Goal: Information Seeking & Learning: Check status

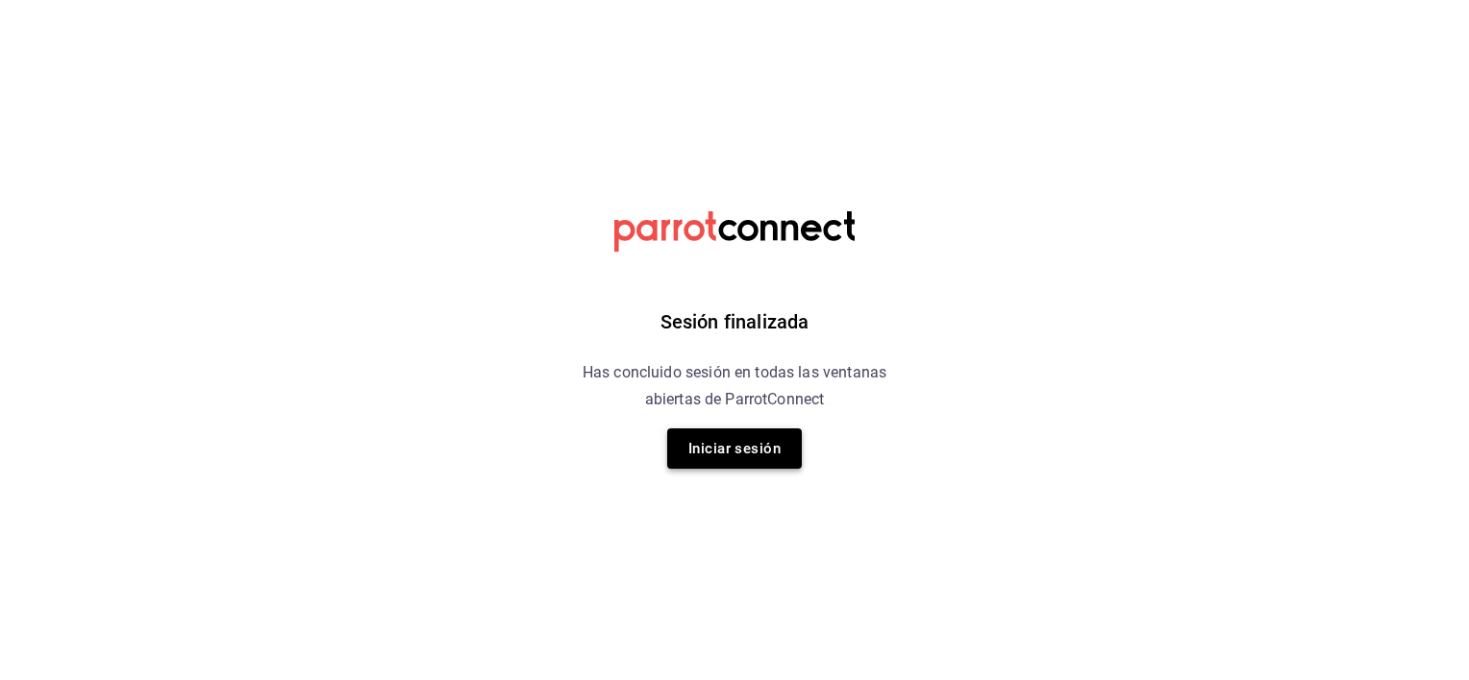
click at [757, 455] on button "Iniciar sesión" at bounding box center [734, 449] width 135 height 40
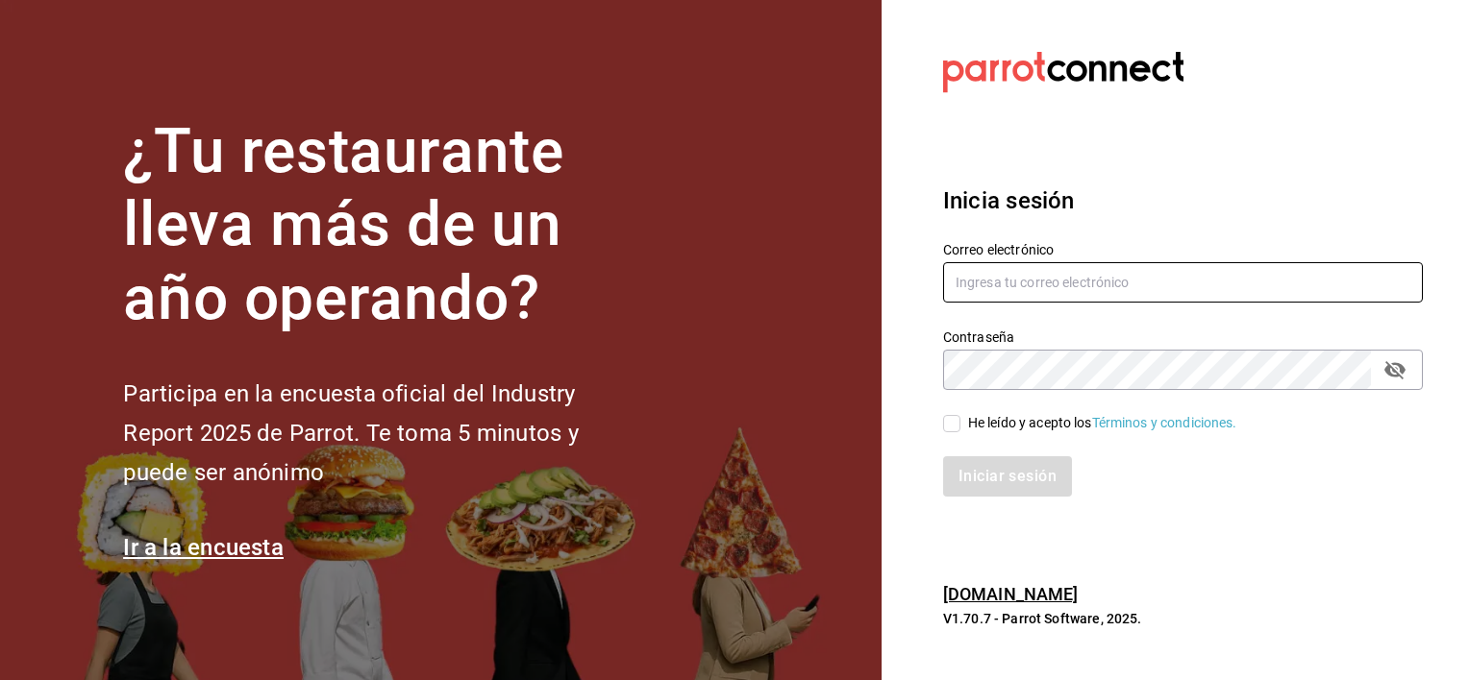
type input "[EMAIL_ADDRESS][DOMAIN_NAME]"
click at [958, 423] on input "He leído y acepto los Términos y condiciones." at bounding box center [951, 423] width 17 height 17
checkbox input "true"
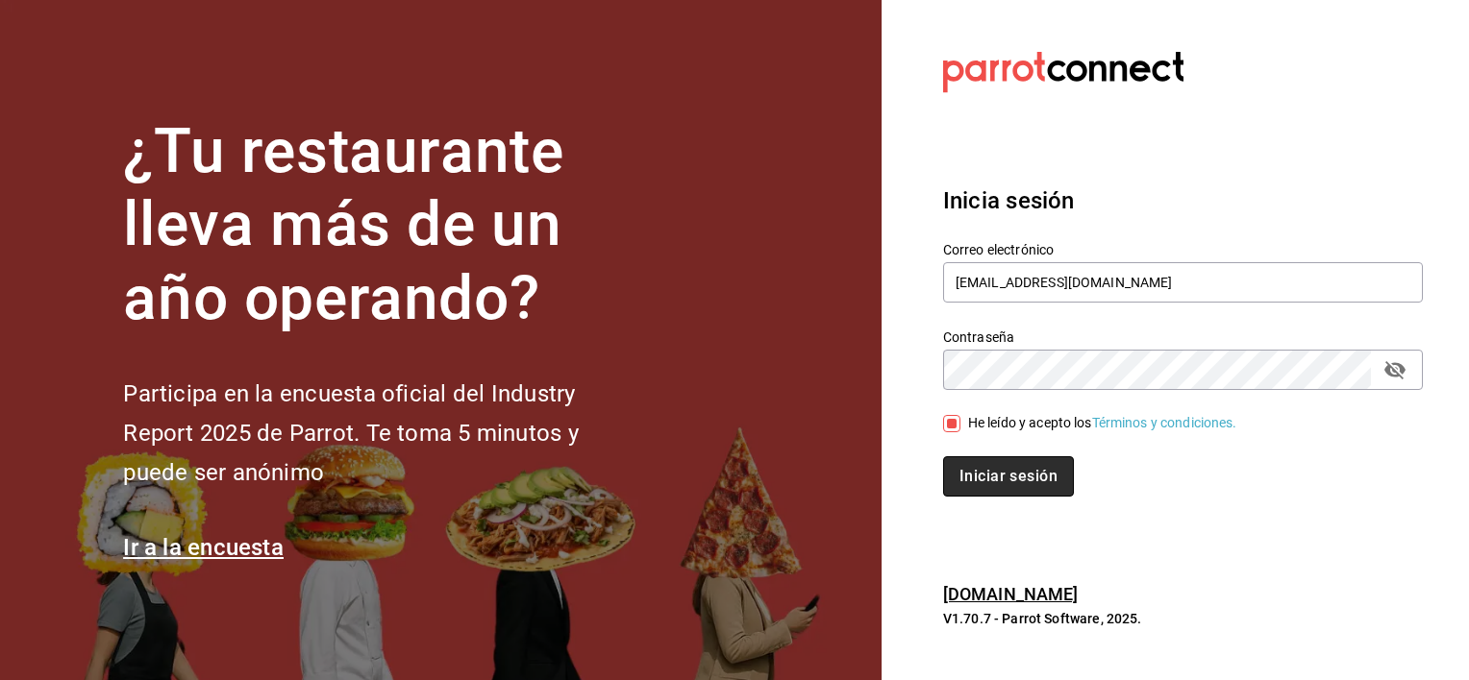
click at [992, 481] on button "Iniciar sesión" at bounding box center [1008, 477] width 131 height 40
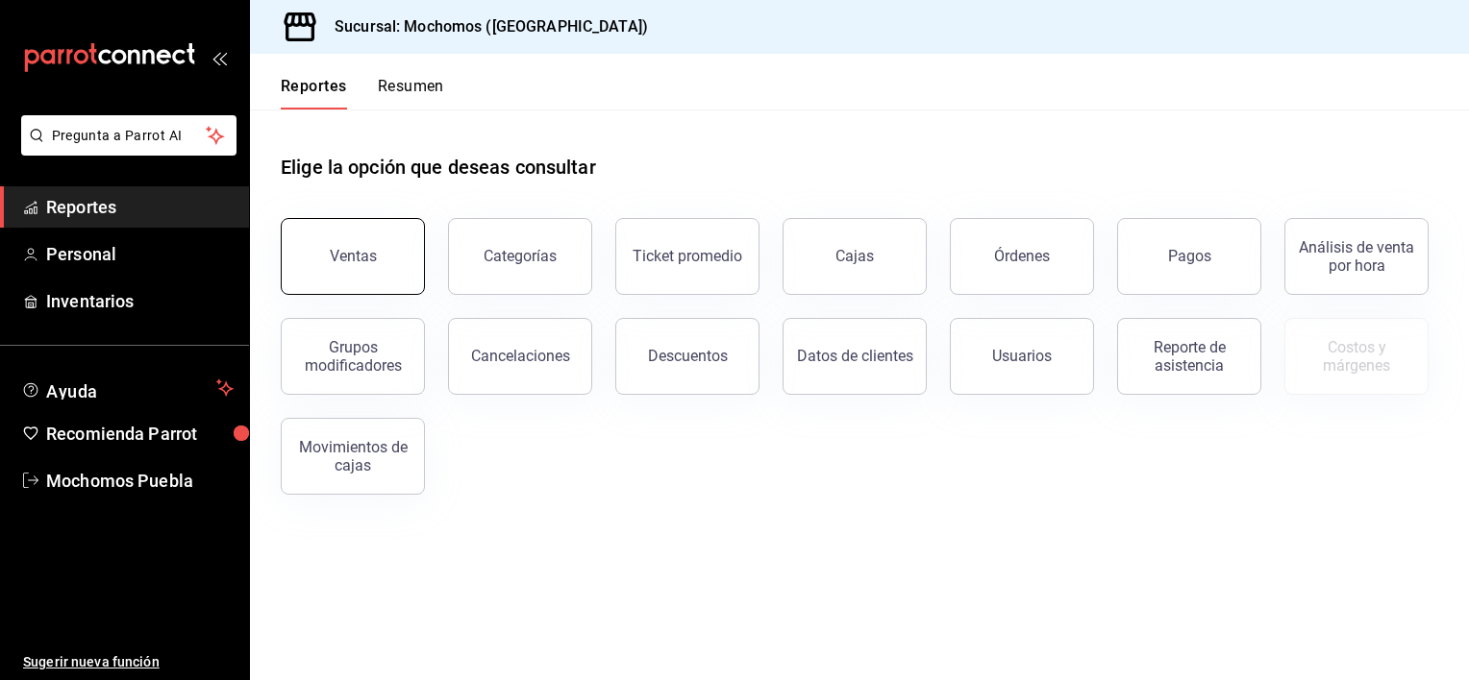
click at [341, 265] on button "Ventas" at bounding box center [353, 256] width 144 height 77
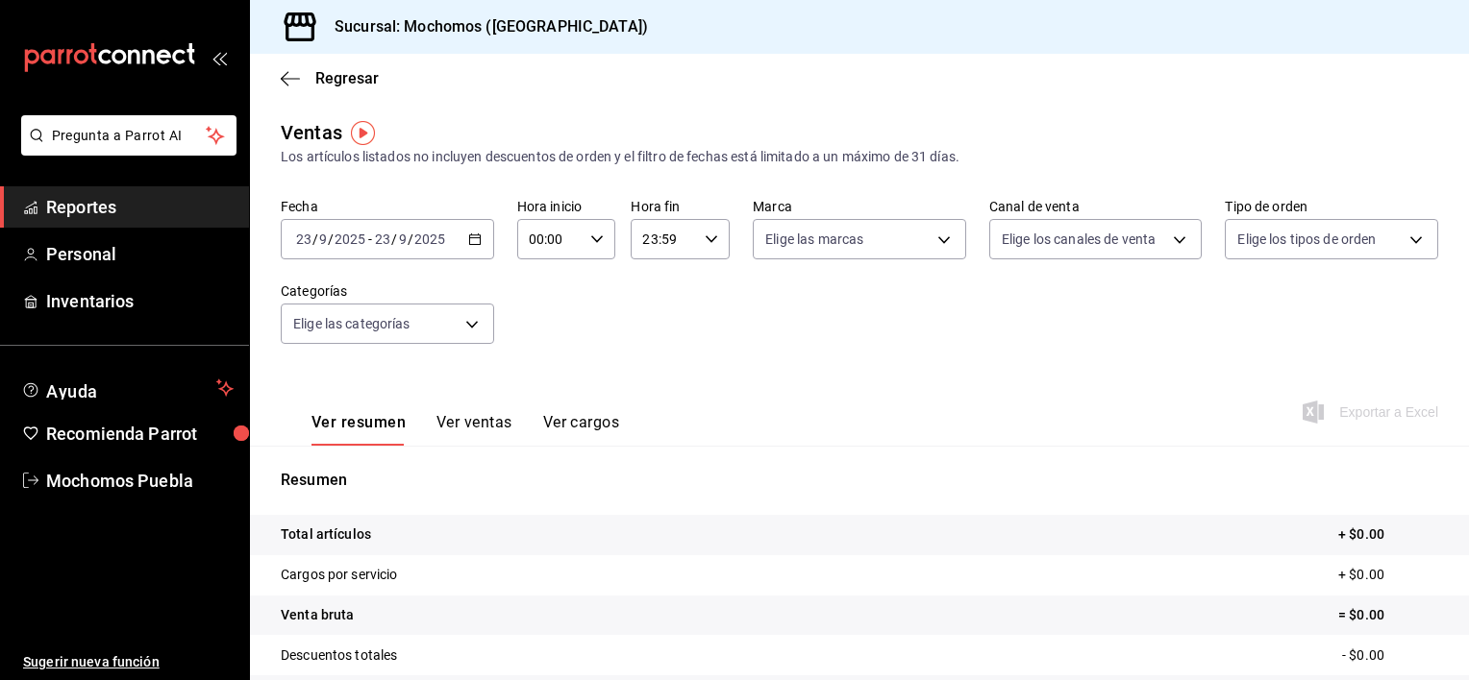
click at [472, 242] on icon "button" at bounding box center [474, 239] width 13 height 13
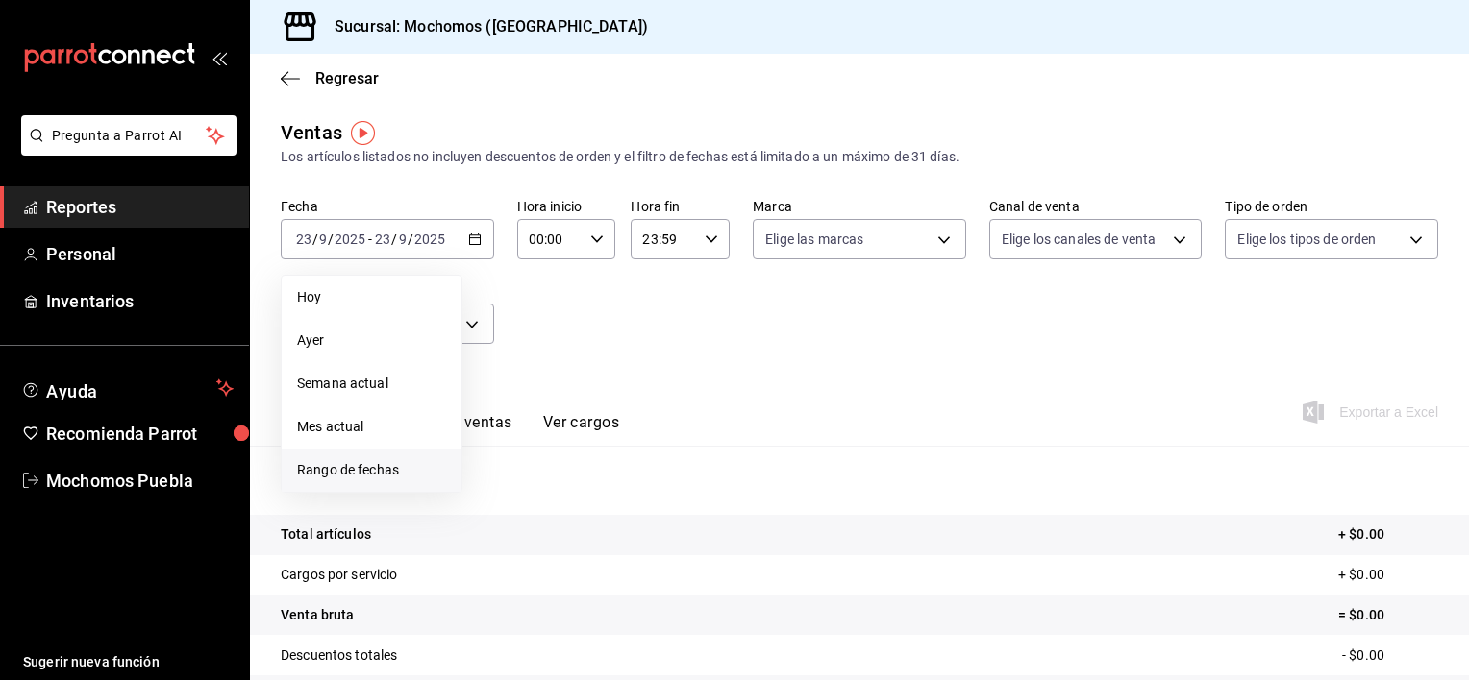
click at [348, 468] on span "Rango de fechas" at bounding box center [371, 470] width 149 height 20
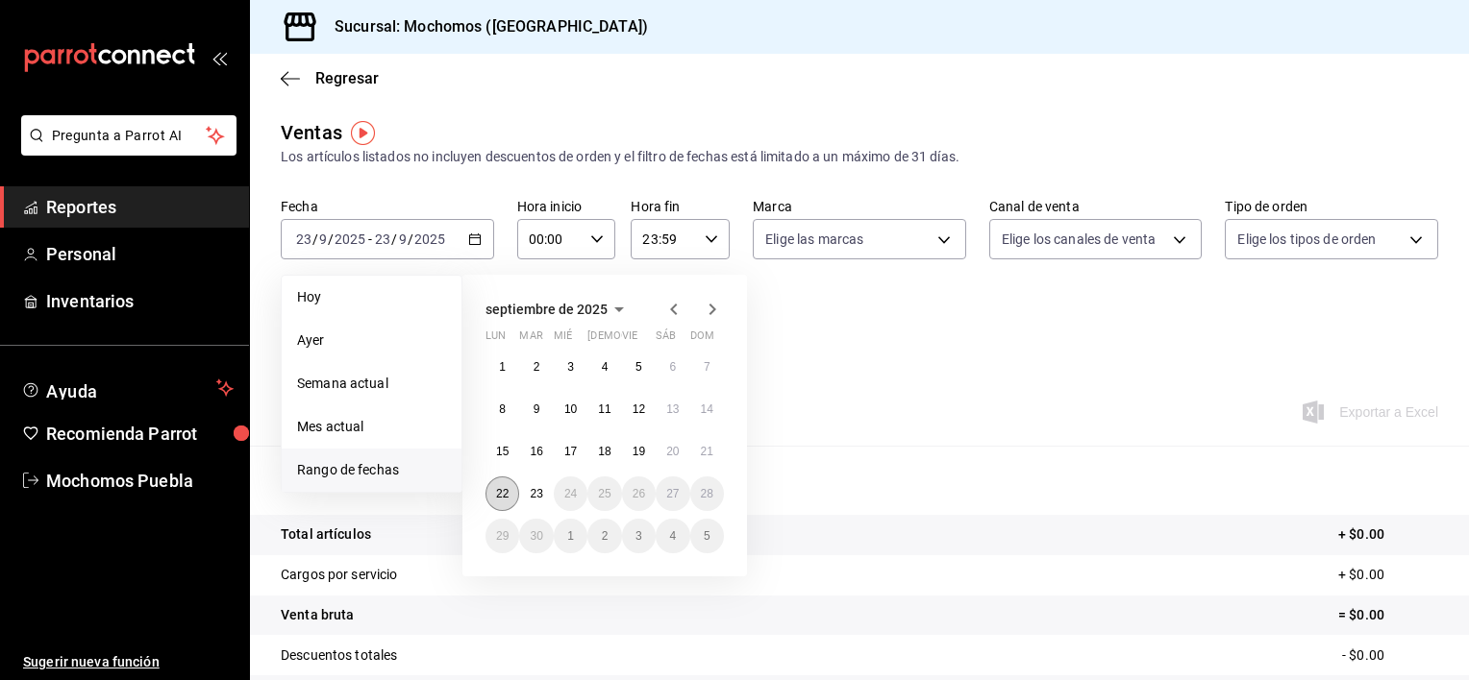
click at [496, 499] on abbr "22" at bounding box center [502, 493] width 12 height 13
click at [534, 503] on button "23" at bounding box center [536, 494] width 34 height 35
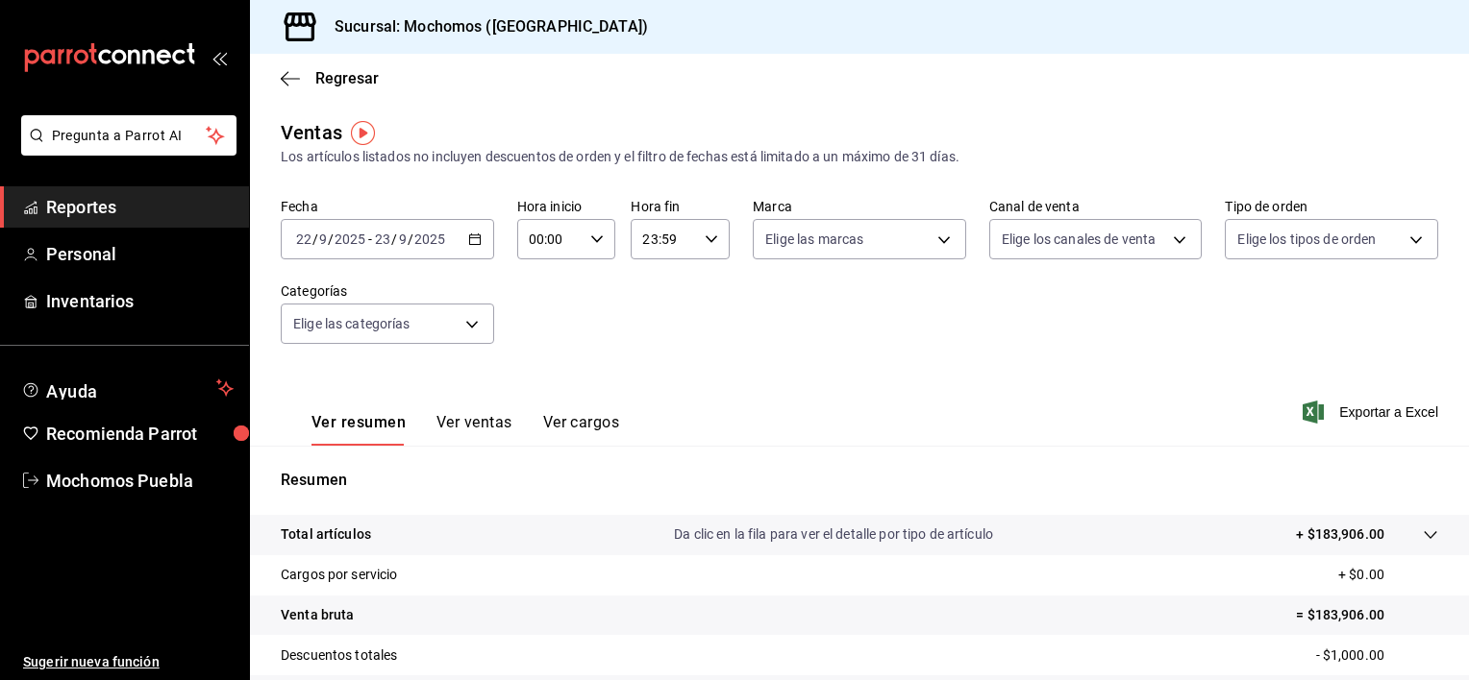
click at [480, 241] on div "2025-09-22 22 / 9 / 2025 - 2025-09-23 23 / 9 / 2025" at bounding box center [387, 239] width 213 height 40
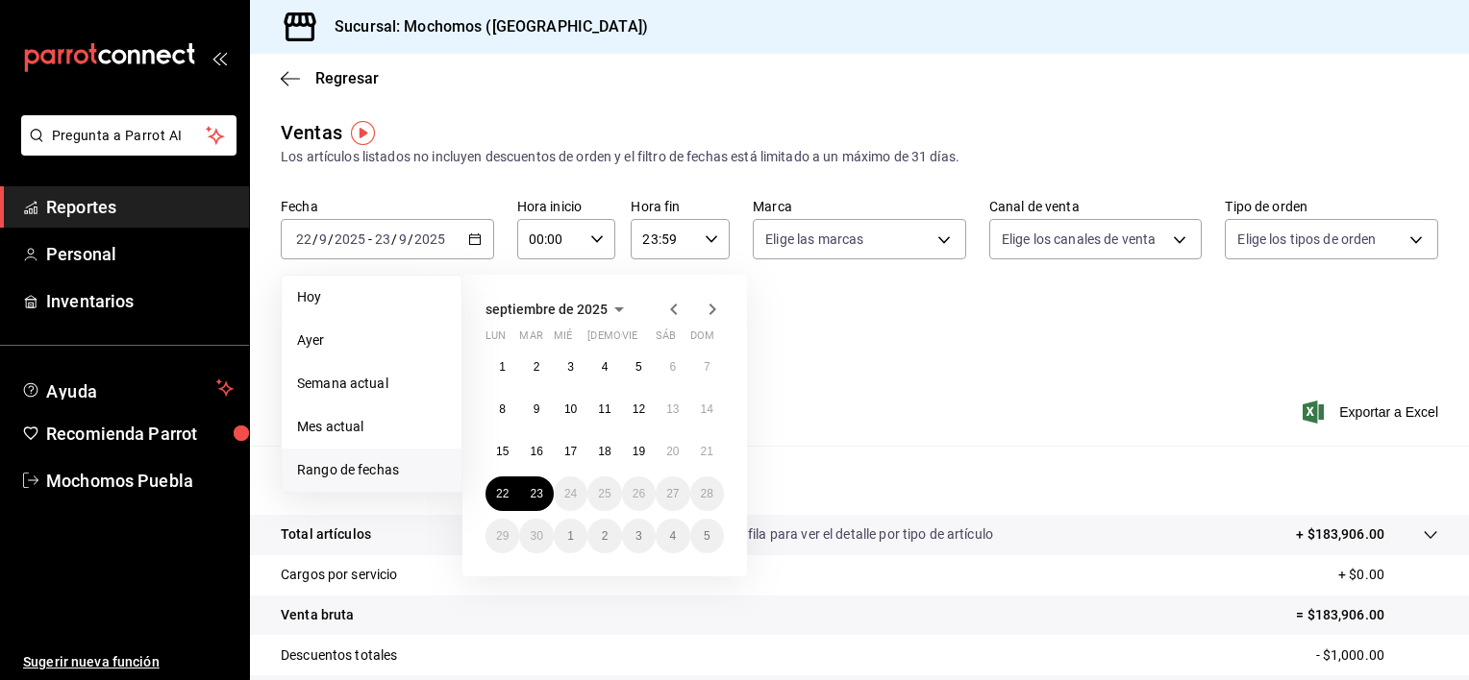
click at [798, 358] on div "septiembre de 2025 lun mar mié jue vie sáb dom 1 2 3 4 5 6 7 8 9 10 11 12 13 14…" at bounding box center [630, 418] width 336 height 317
click at [506, 498] on abbr "22" at bounding box center [502, 493] width 12 height 13
click at [525, 498] on button "23" at bounding box center [536, 494] width 34 height 35
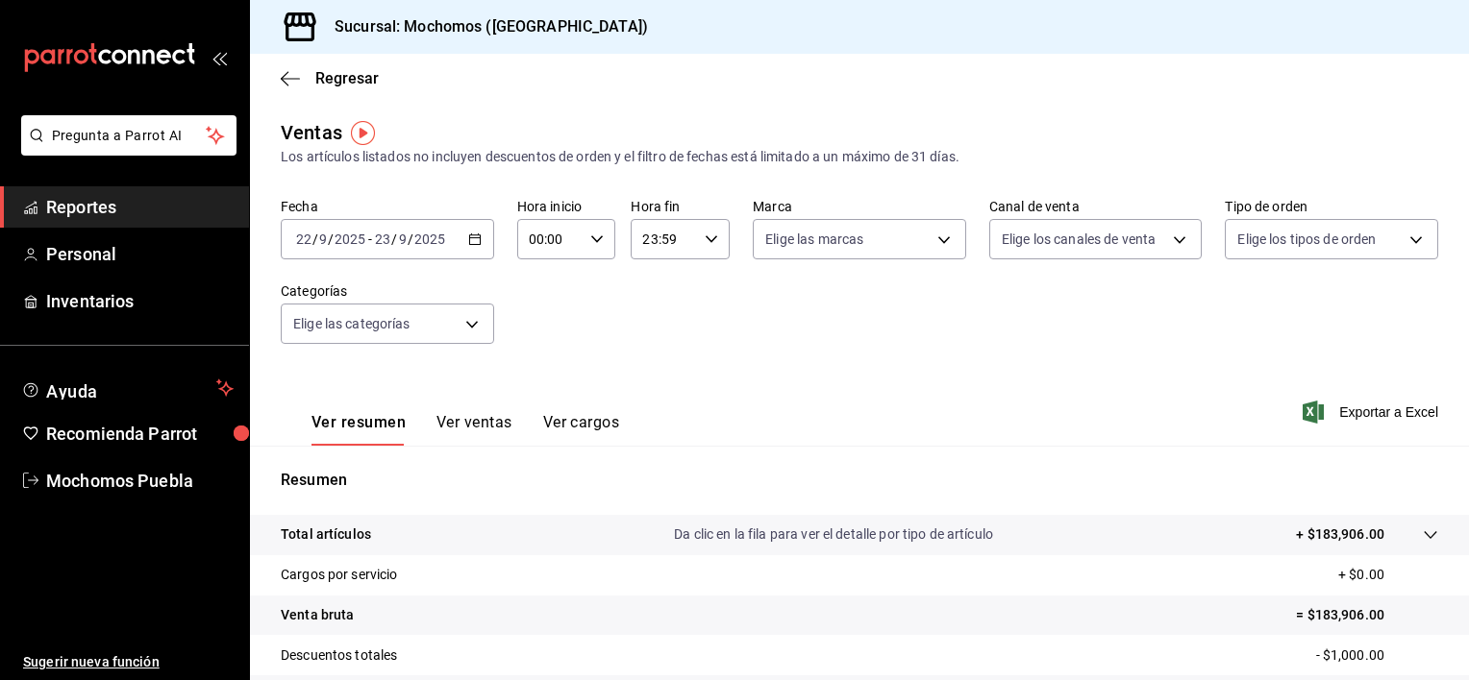
click at [595, 247] on div "00:00 Hora inicio" at bounding box center [566, 239] width 99 height 40
click at [543, 379] on span "02" at bounding box center [539, 380] width 18 height 15
type input "02:00"
click at [705, 234] on div at bounding box center [734, 340] width 1469 height 680
click at [705, 234] on icon "button" at bounding box center [711, 239] width 13 height 13
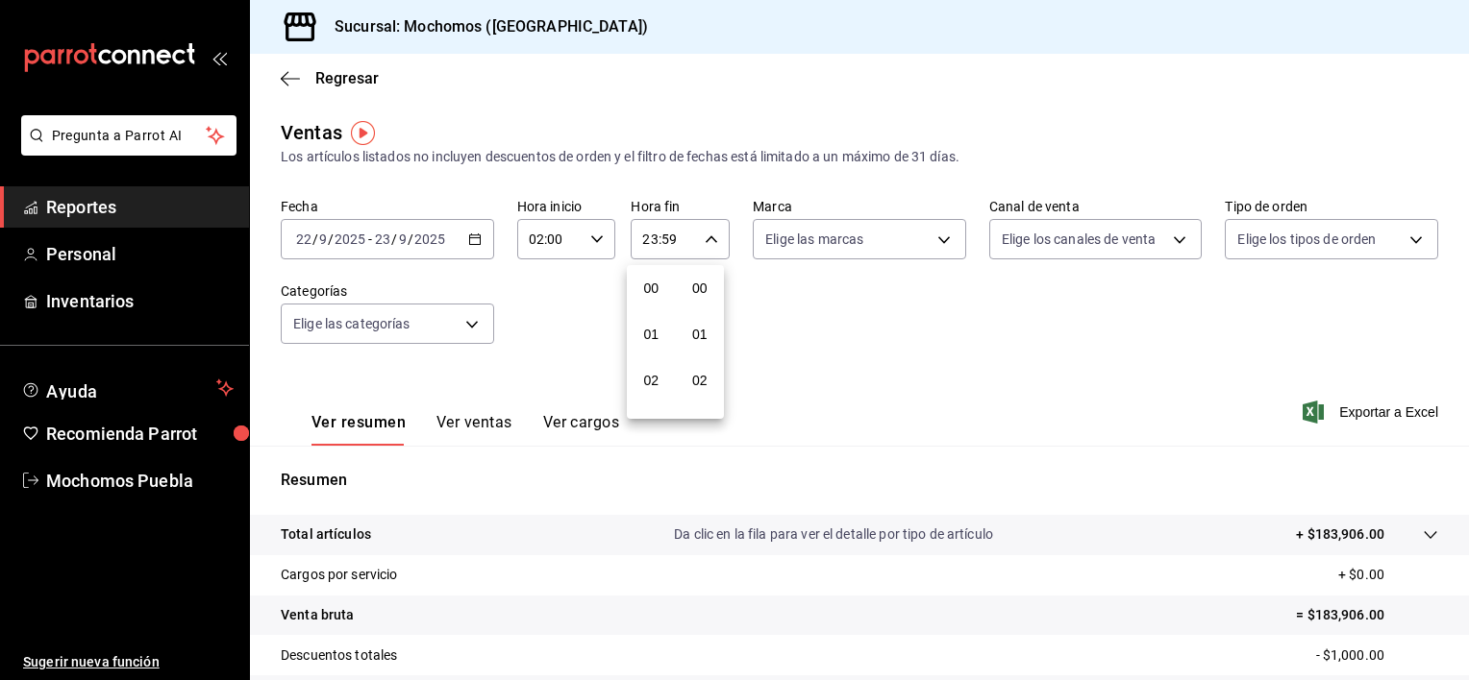
scroll to position [2660, 0]
click at [658, 298] on span "21" at bounding box center [651, 303] width 18 height 15
type input "21:59"
click at [658, 298] on span "02" at bounding box center [651, 292] width 18 height 15
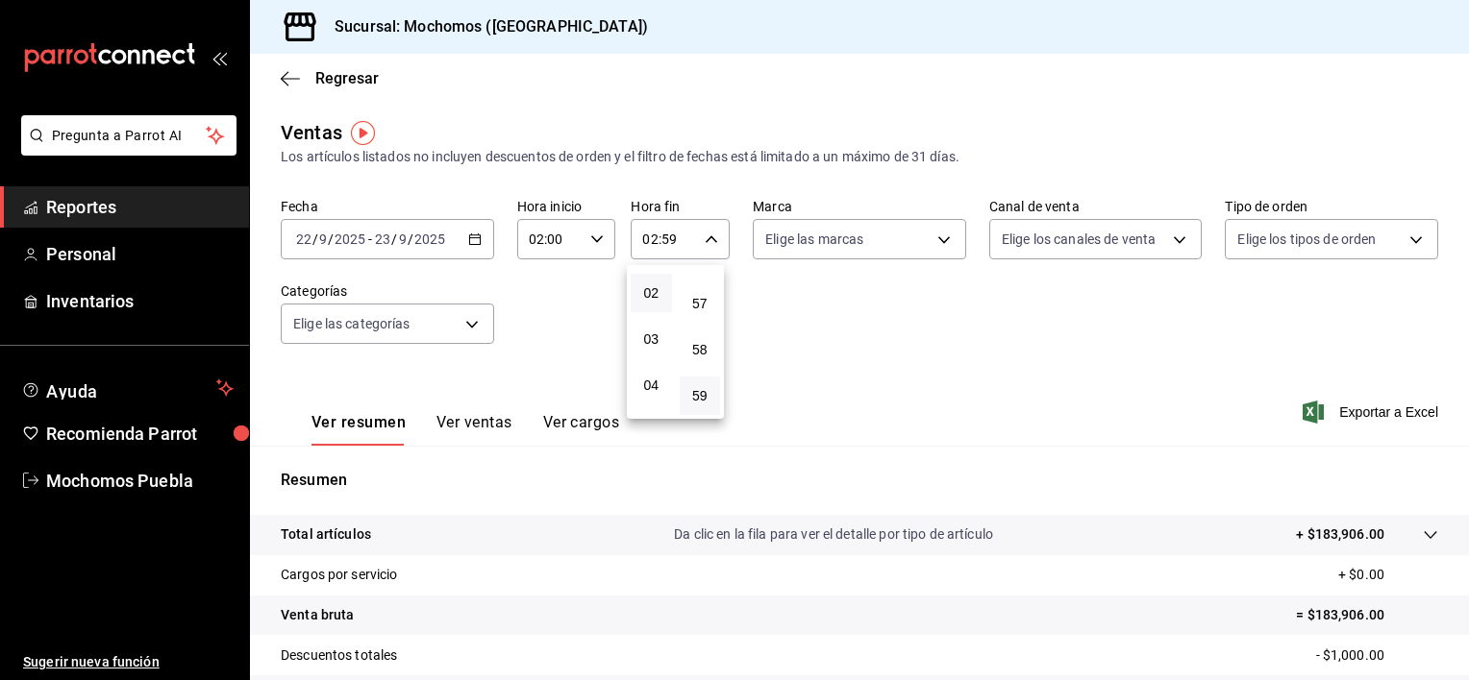
click at [705, 239] on div at bounding box center [734, 340] width 1469 height 680
click at [705, 246] on icon "button" at bounding box center [711, 239] width 13 height 13
click at [699, 284] on button "57" at bounding box center [700, 303] width 41 height 38
type input "02:57"
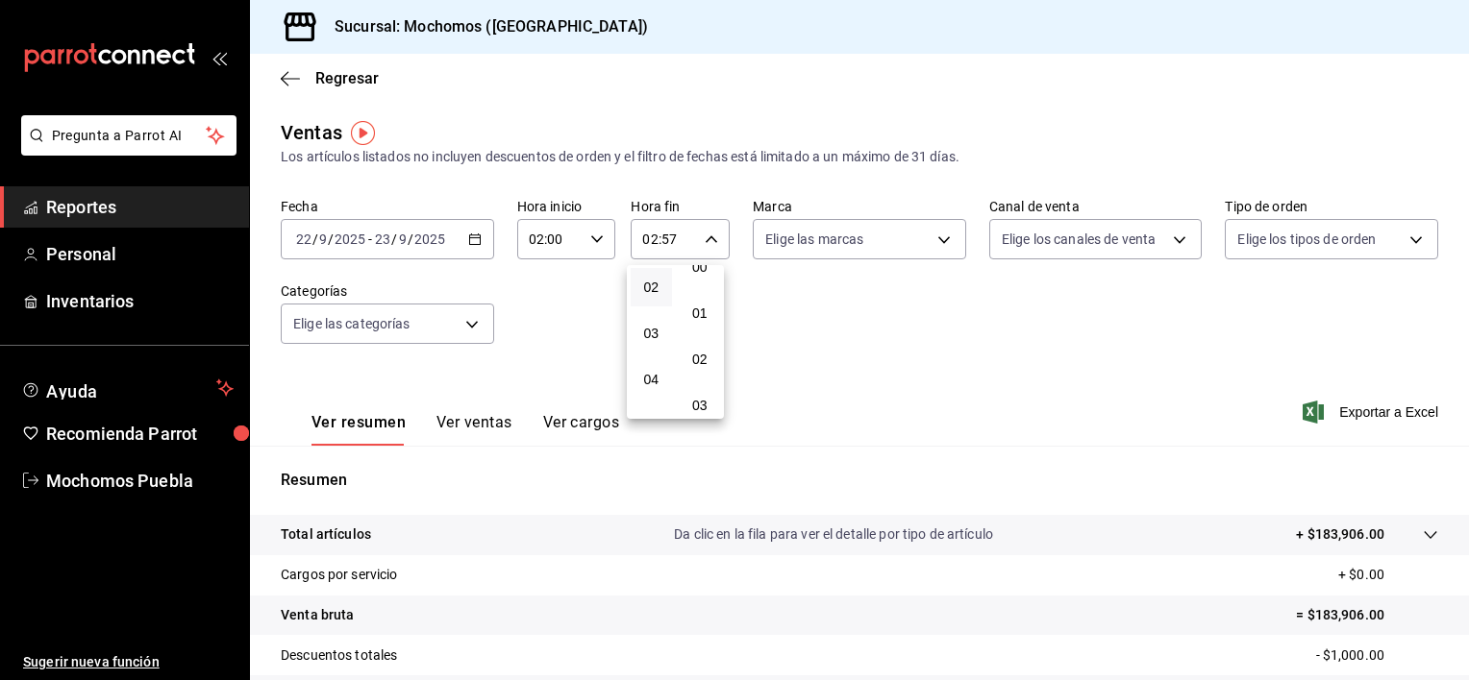
scroll to position [8, 0]
click at [699, 284] on span "00" at bounding box center [700, 280] width 18 height 15
type input "02:00"
click at [812, 300] on div at bounding box center [734, 340] width 1469 height 680
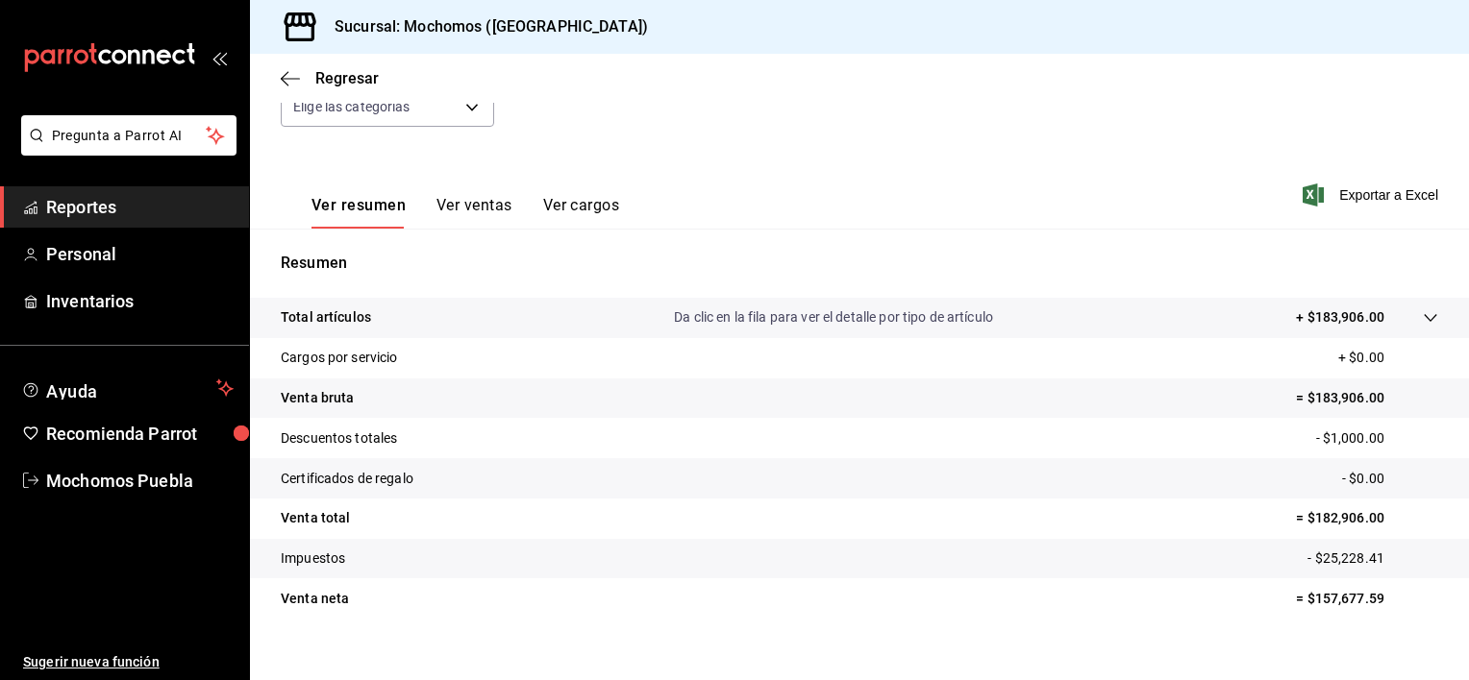
scroll to position [240, 0]
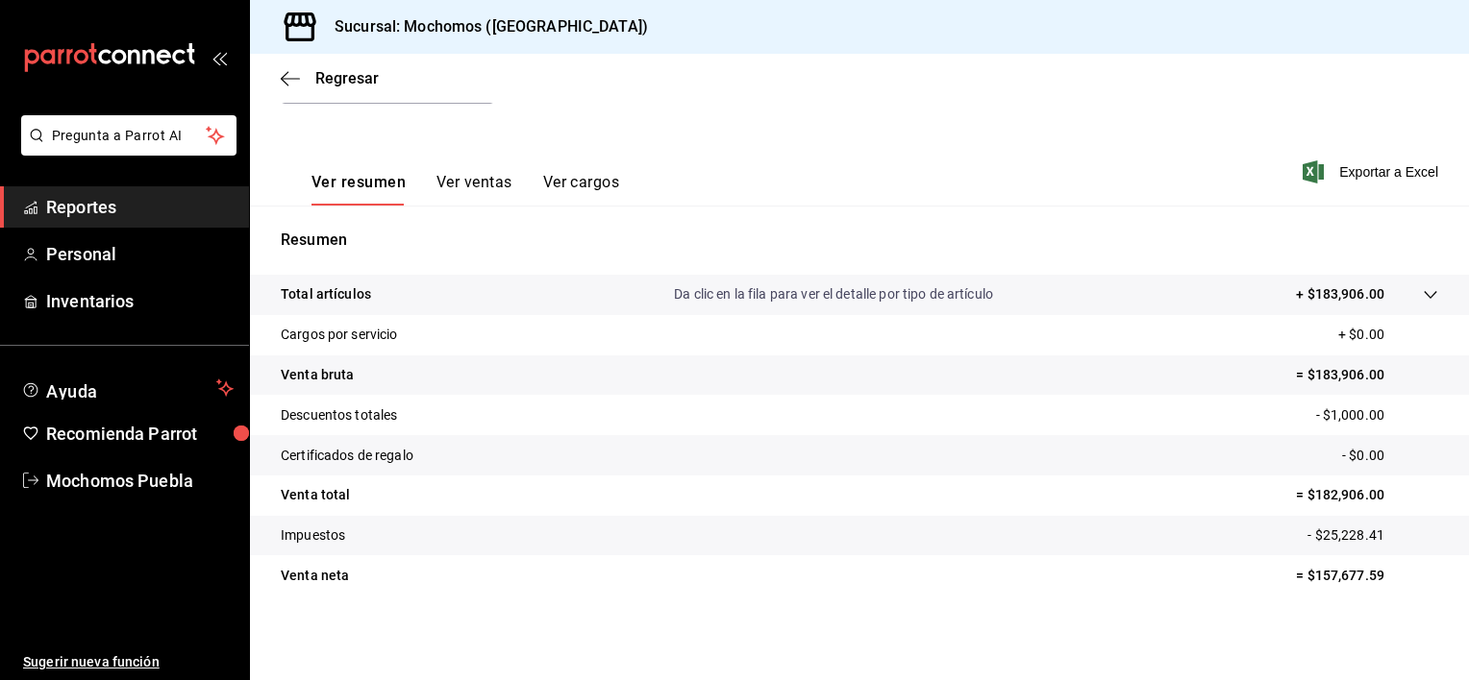
click at [131, 216] on span "Reportes" at bounding box center [139, 207] width 187 height 26
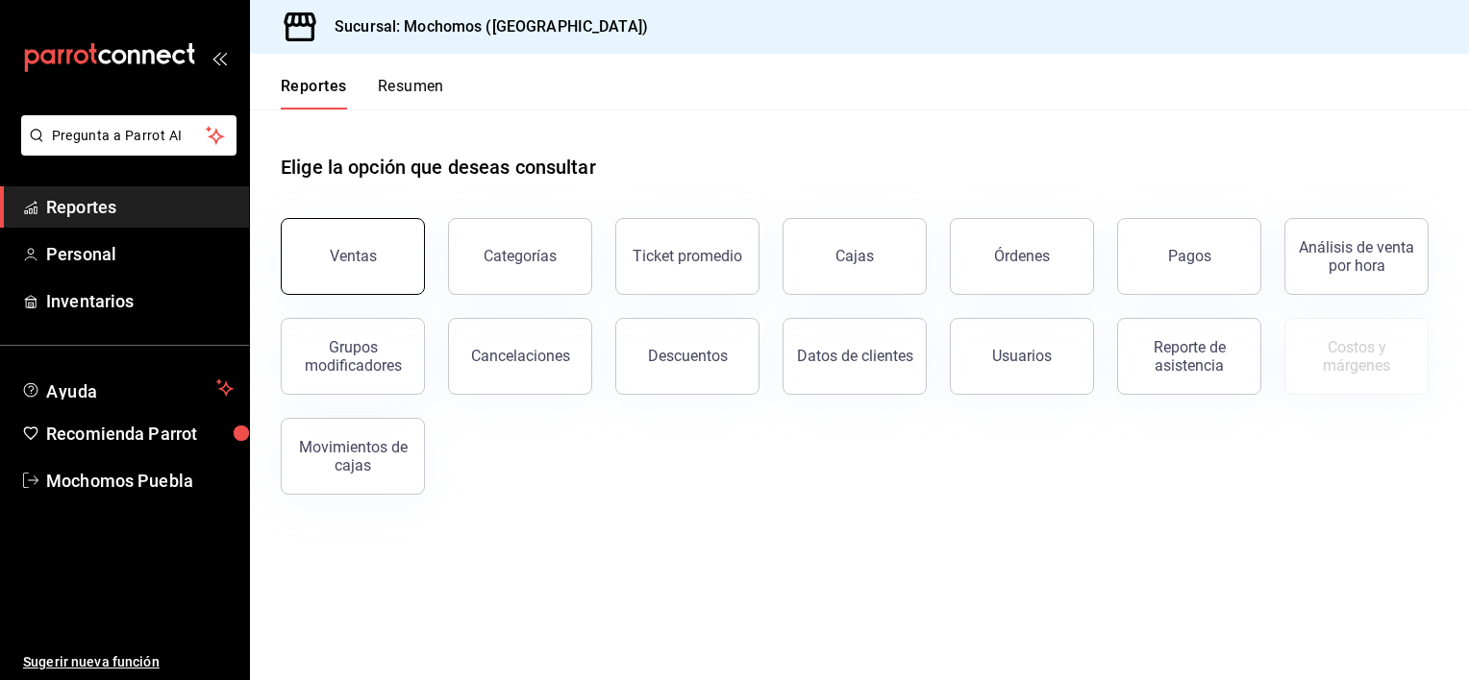
click at [351, 261] on div "Ventas" at bounding box center [353, 256] width 47 height 18
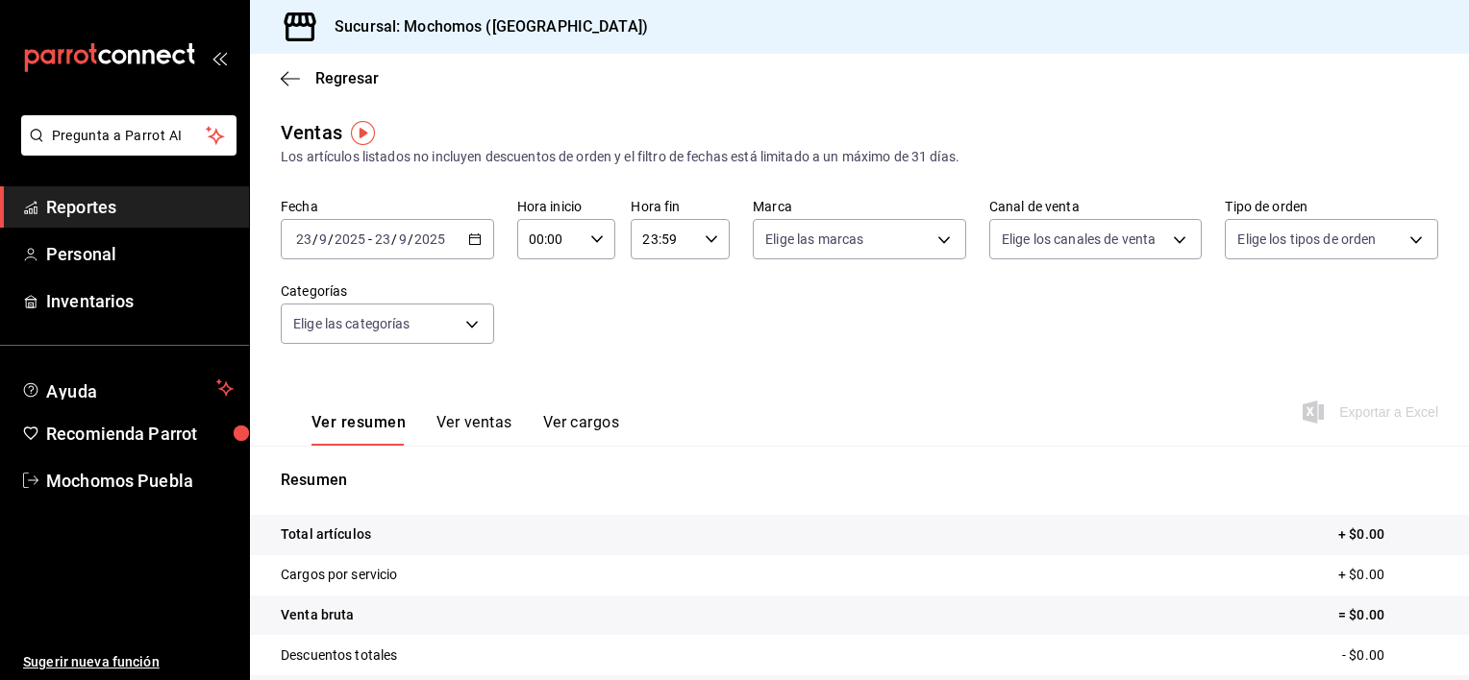
click at [470, 249] on div "2025-09-23 23 / 9 / 2025 - 2025-09-23 23 / 9 / 2025" at bounding box center [387, 239] width 213 height 40
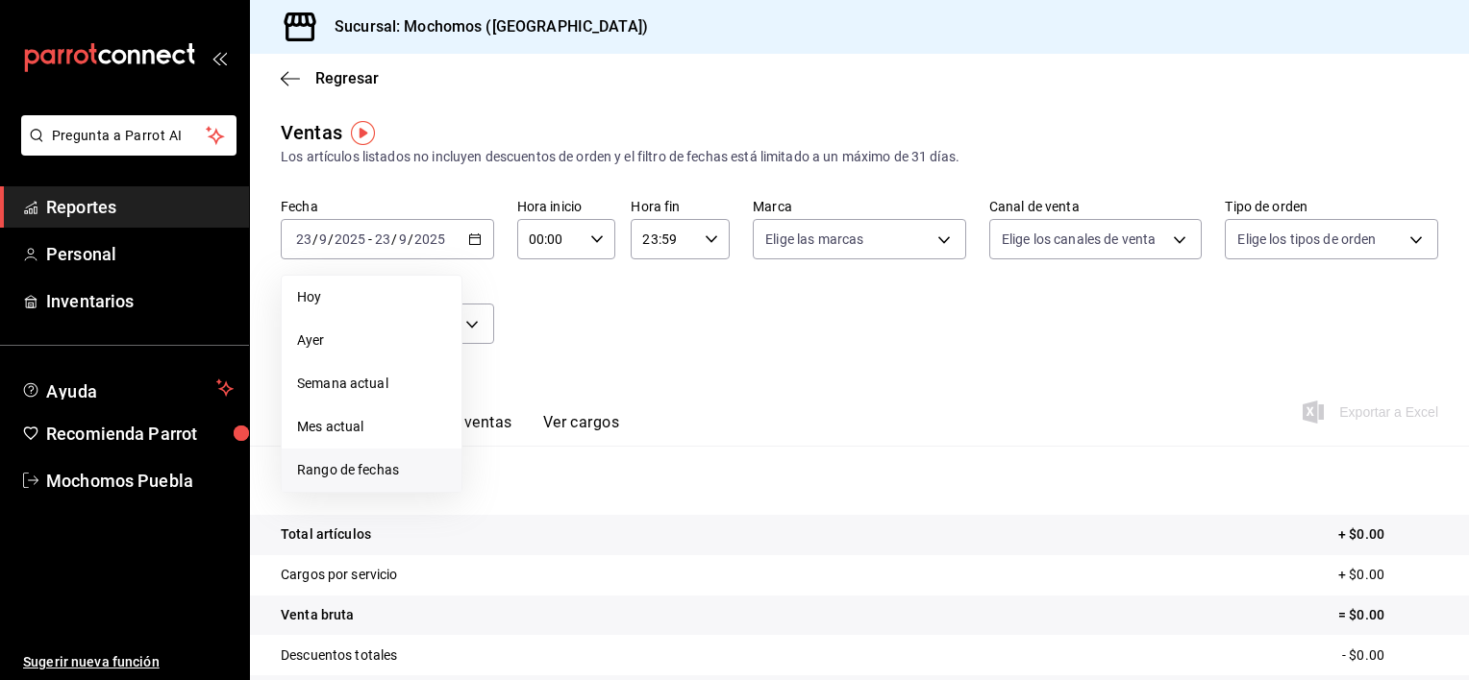
click at [408, 482] on li "Rango de fechas" at bounding box center [372, 470] width 180 height 43
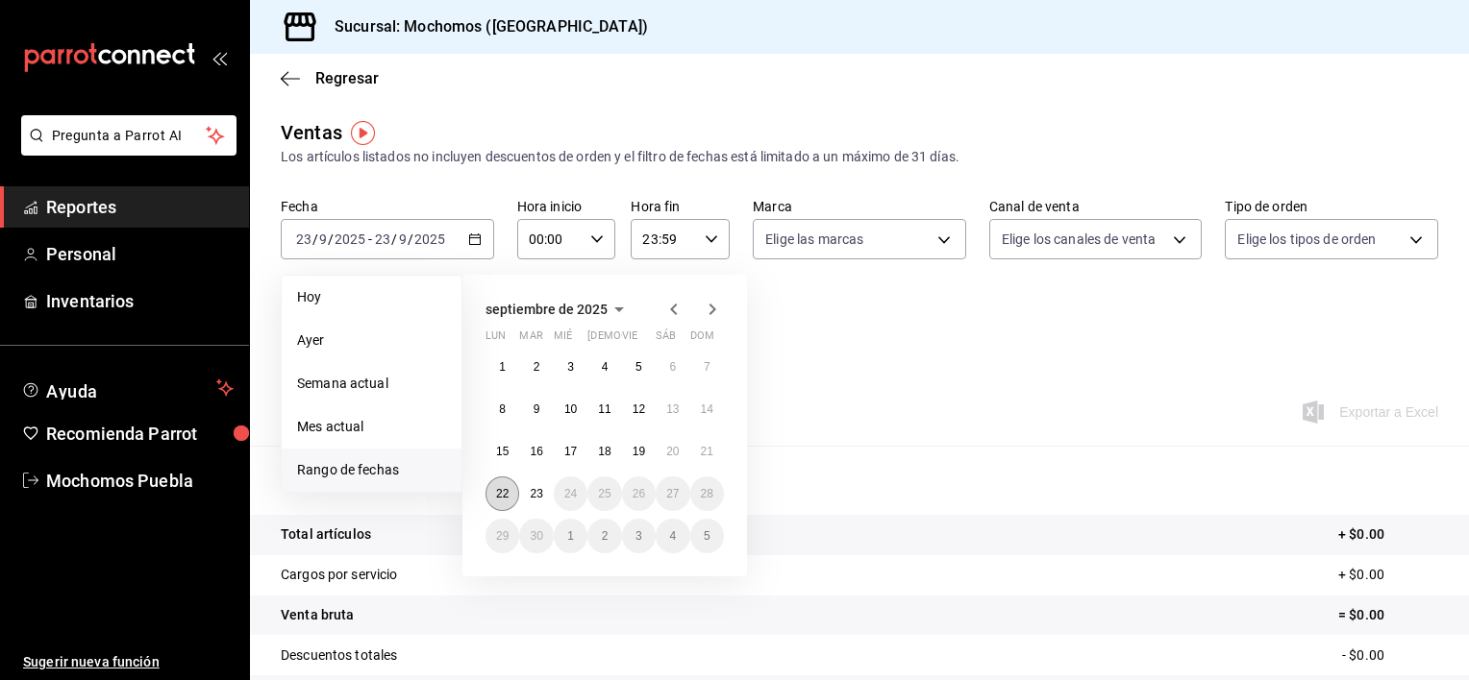
click at [488, 493] on button "22" at bounding box center [502, 494] width 34 height 35
click at [534, 493] on abbr "23" at bounding box center [536, 493] width 12 height 13
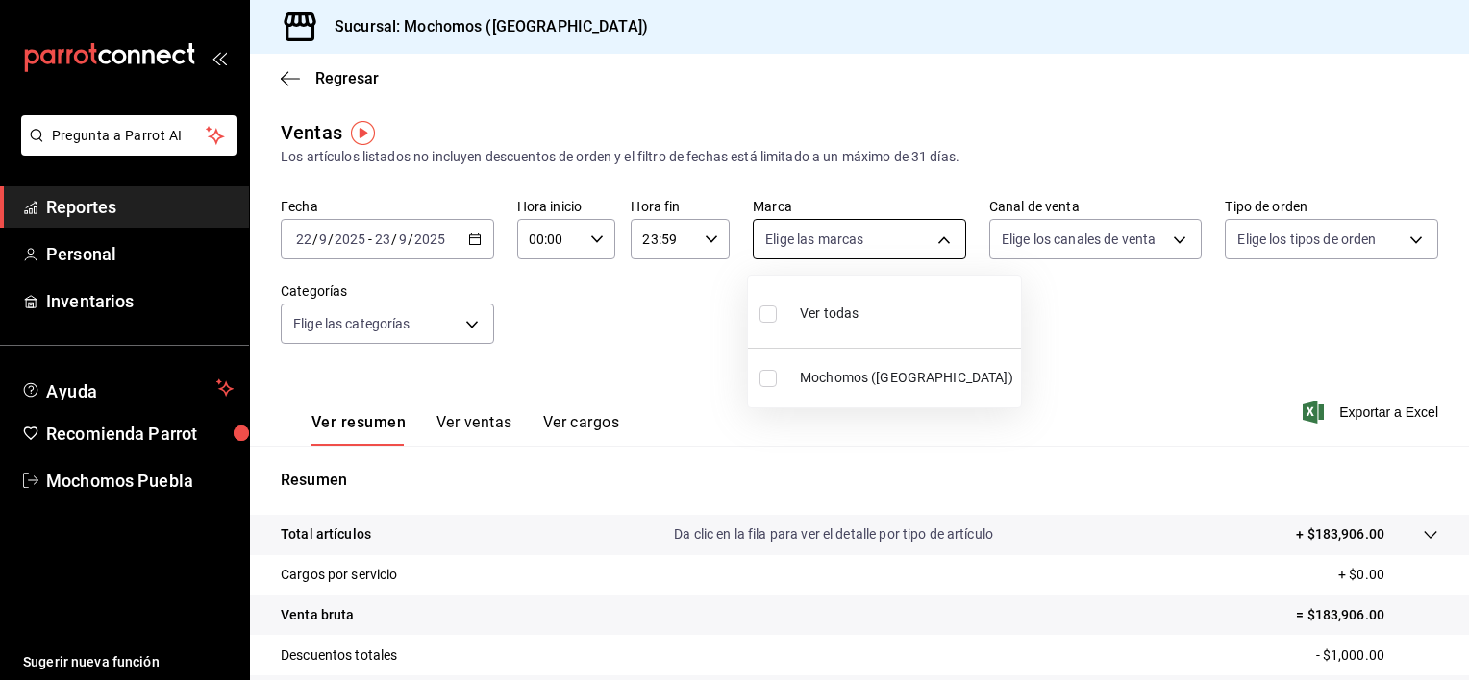
click at [934, 247] on body "Pregunta a Parrot AI Reportes Personal Inventarios Ayuda Recomienda Parrot Moch…" at bounding box center [734, 340] width 1469 height 680
click at [934, 247] on div at bounding box center [734, 340] width 1469 height 680
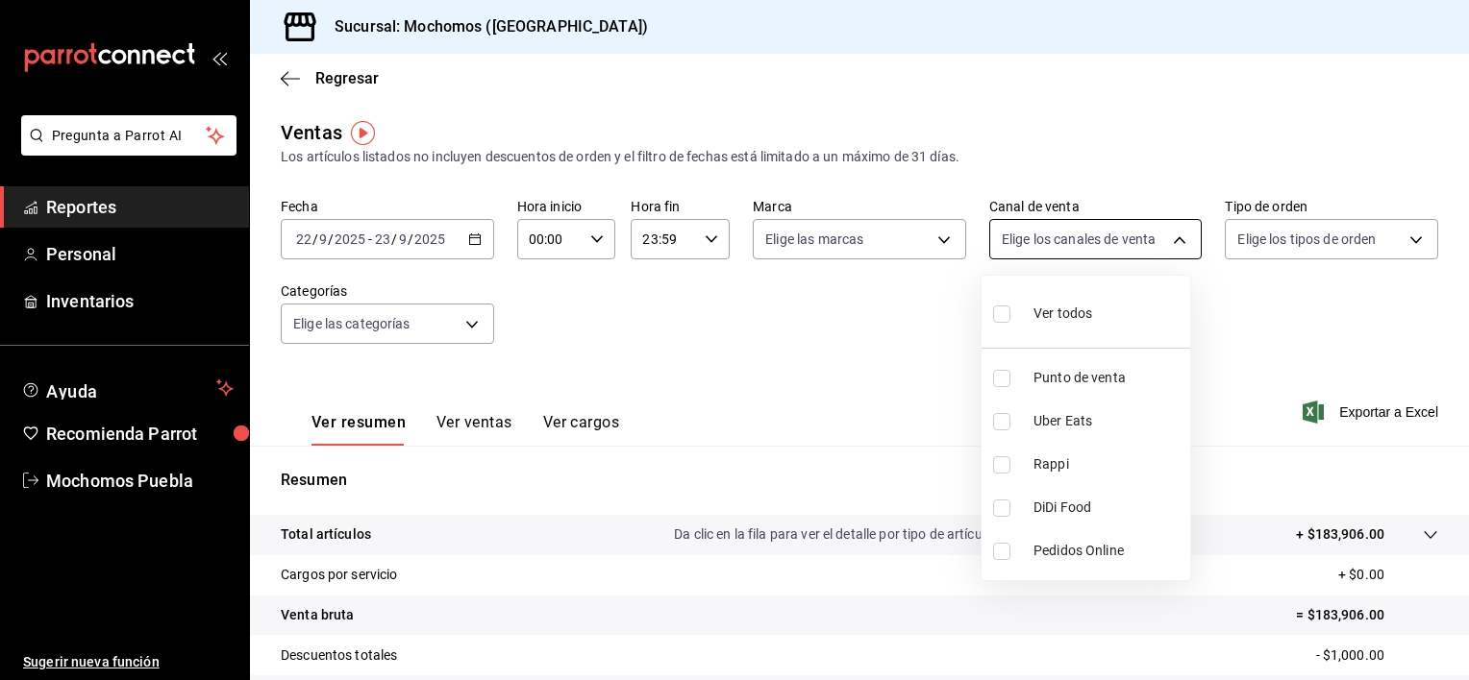
click at [998, 249] on body "Pregunta a Parrot AI Reportes Personal Inventarios Ayuda Recomienda Parrot Moch…" at bounding box center [734, 340] width 1469 height 680
click at [1288, 237] on div at bounding box center [734, 340] width 1469 height 680
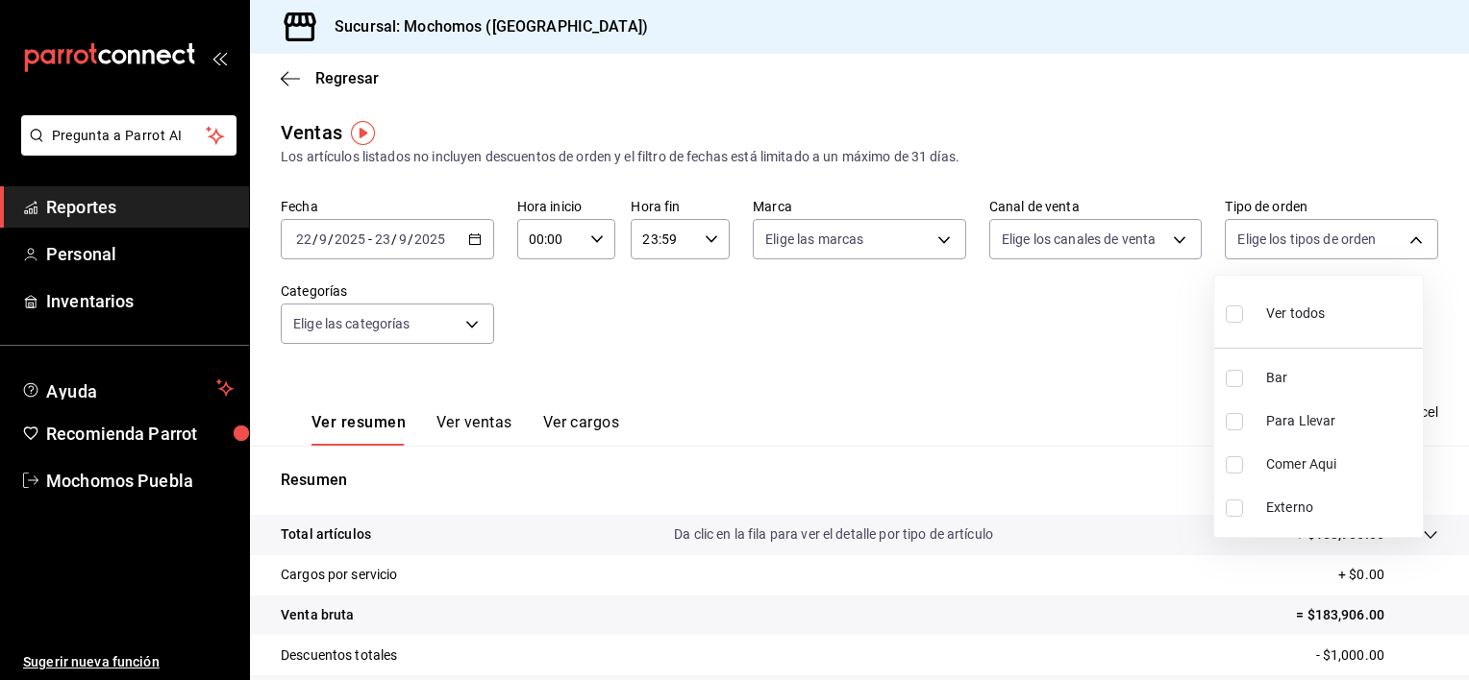
click at [1288, 237] on body "Pregunta a Parrot AI Reportes Personal Inventarios Ayuda Recomienda Parrot Moch…" at bounding box center [734, 340] width 1469 height 680
click at [1288, 237] on div at bounding box center [734, 340] width 1469 height 680
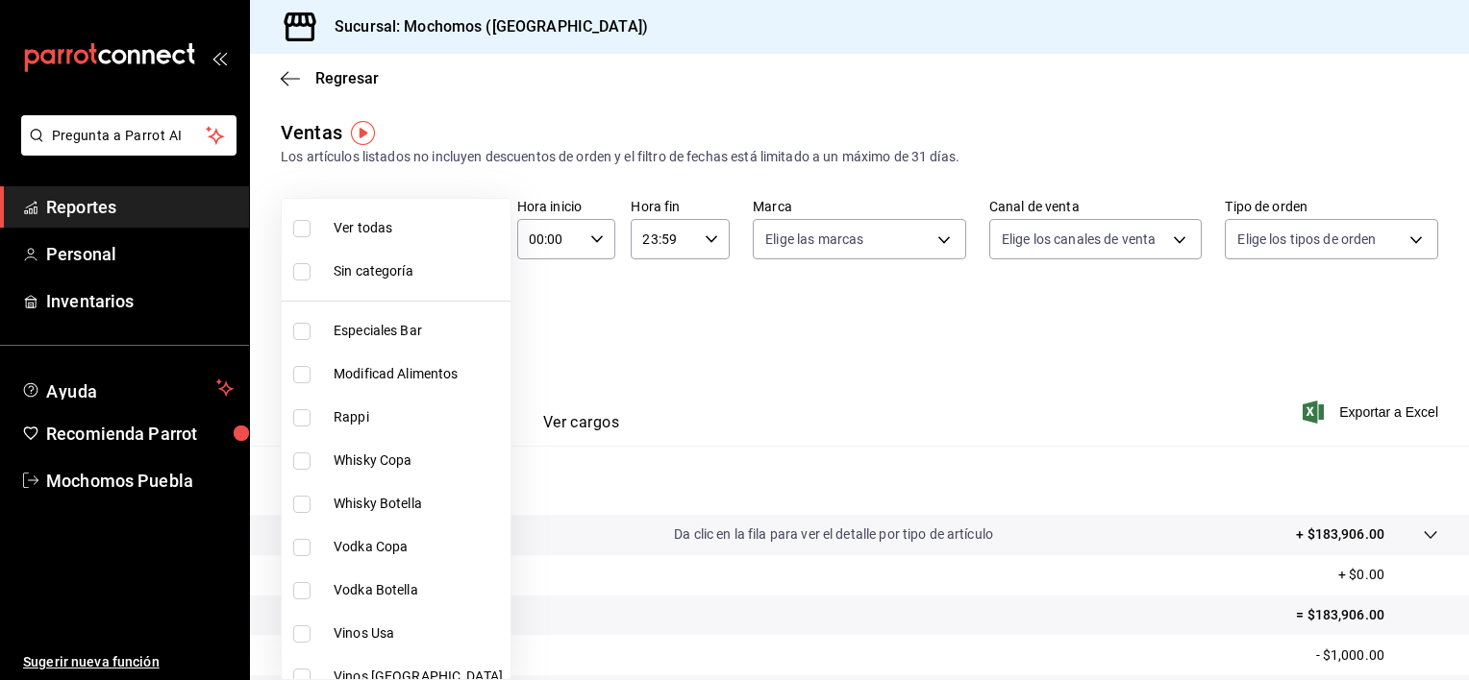
click at [458, 327] on body "Pregunta a Parrot AI Reportes Personal Inventarios Ayuda Recomienda Parrot Moch…" at bounding box center [734, 340] width 1469 height 680
click at [573, 318] on div at bounding box center [734, 340] width 1469 height 680
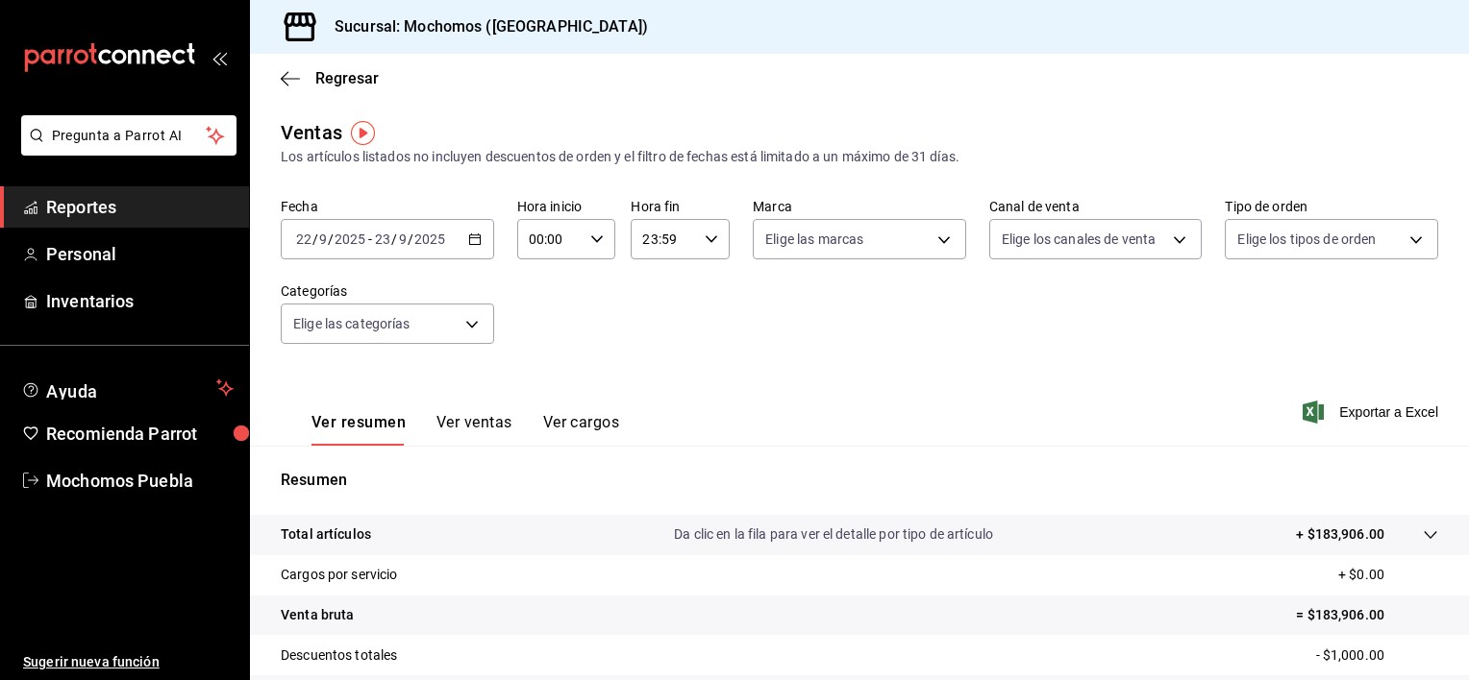
click at [460, 413] on button "Ver ventas" at bounding box center [474, 429] width 76 height 33
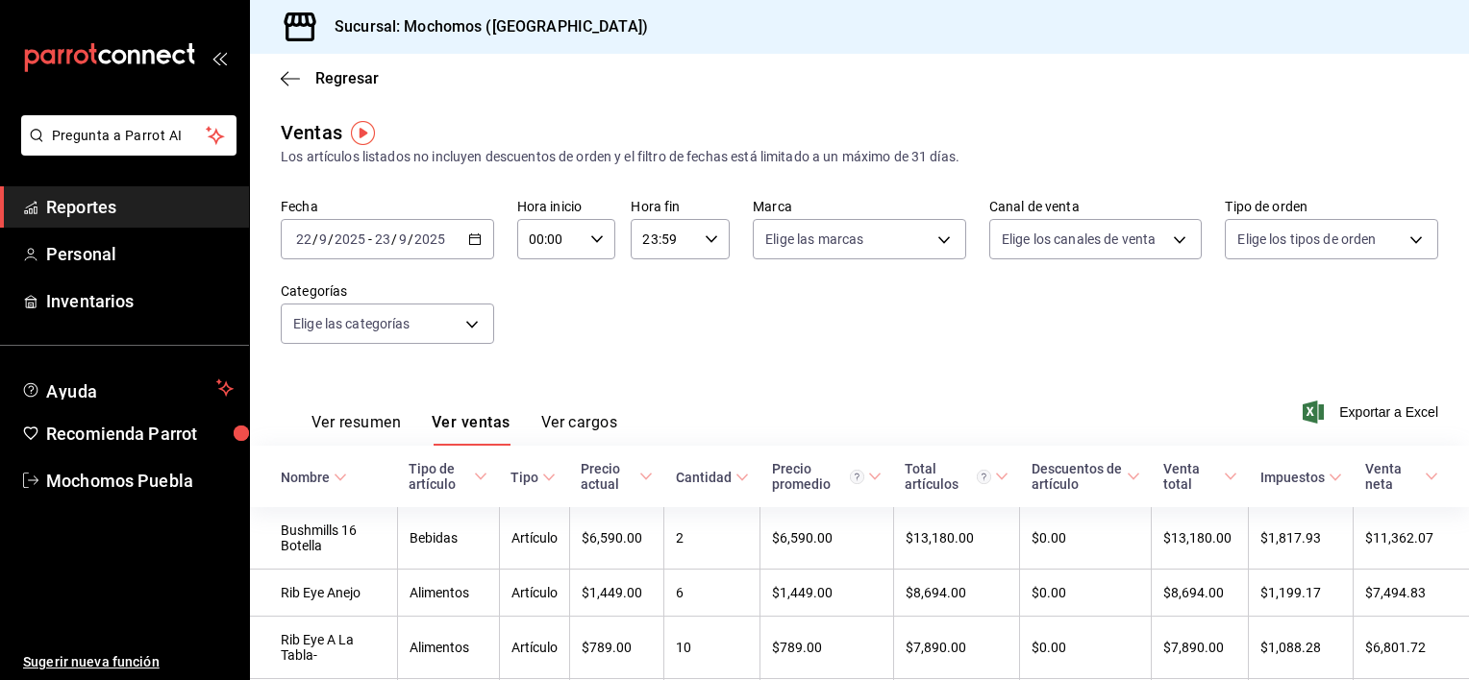
click at [581, 414] on button "Ver cargos" at bounding box center [579, 429] width 77 height 33
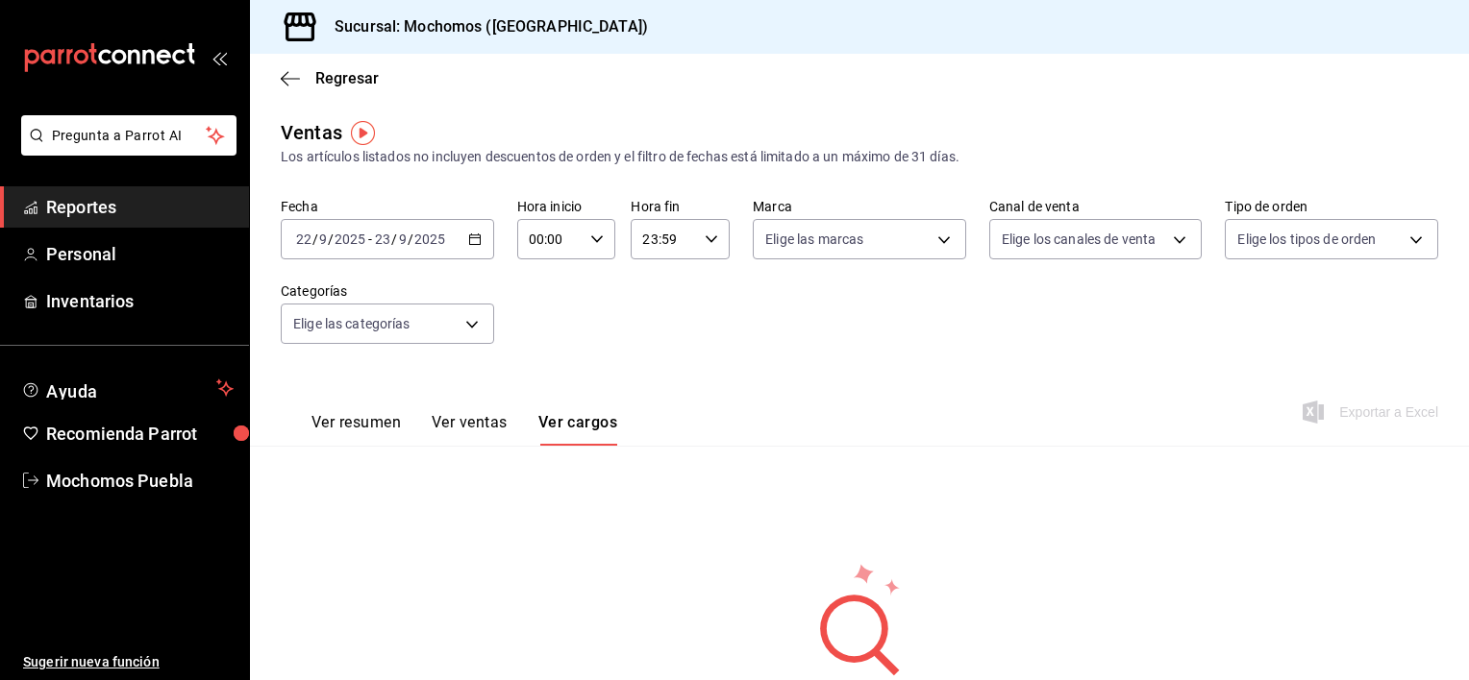
drag, startPoint x: 1453, startPoint y: 477, endPoint x: 1452, endPoint y: 536, distance: 59.6
click at [1452, 536] on div "Ventas Los artículos listados no incluyen descuentos de orden y el filtro de fe…" at bounding box center [859, 447] width 1219 height 658
click at [586, 227] on div "00:00 Hora inicio" at bounding box center [566, 239] width 99 height 40
click at [545, 369] on button "02" at bounding box center [538, 380] width 41 height 38
type input "02:00"
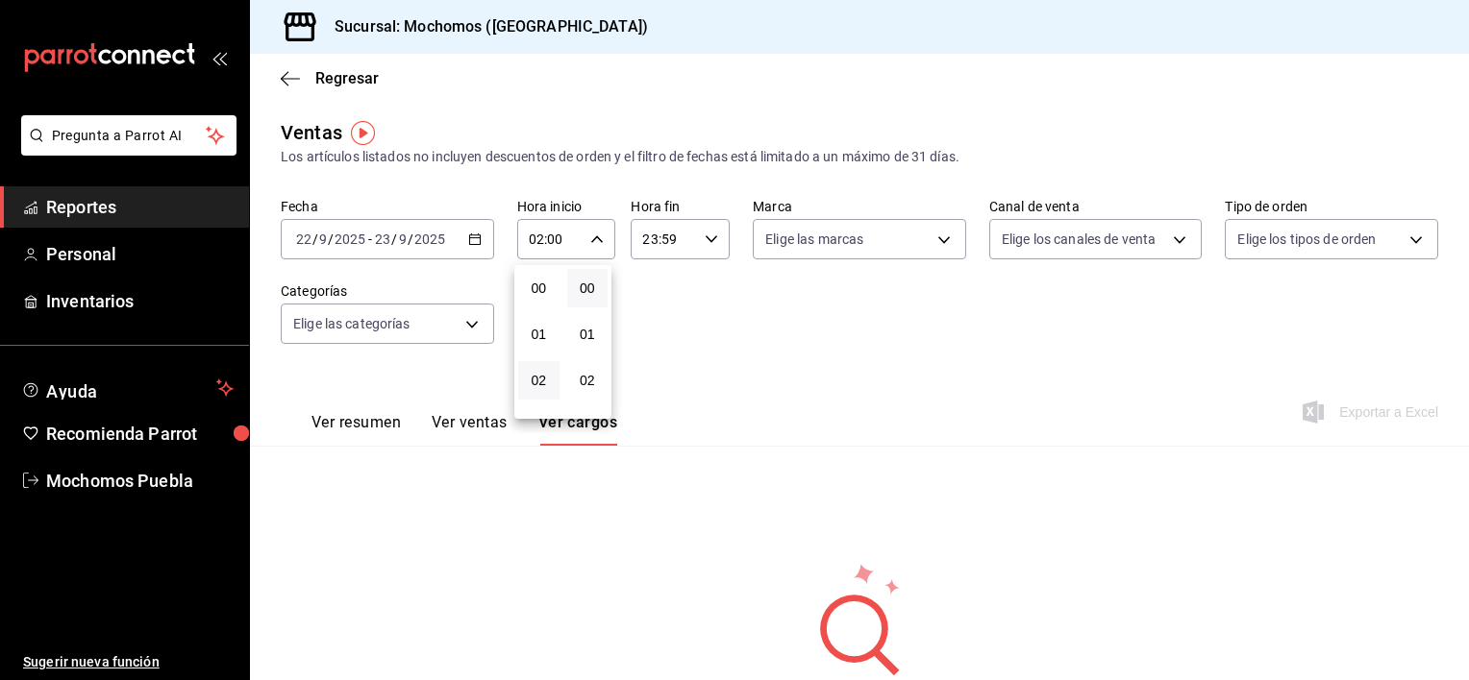
click at [715, 242] on div at bounding box center [734, 340] width 1469 height 680
click at [704, 246] on div "23:59 Hora fin" at bounding box center [680, 239] width 99 height 40
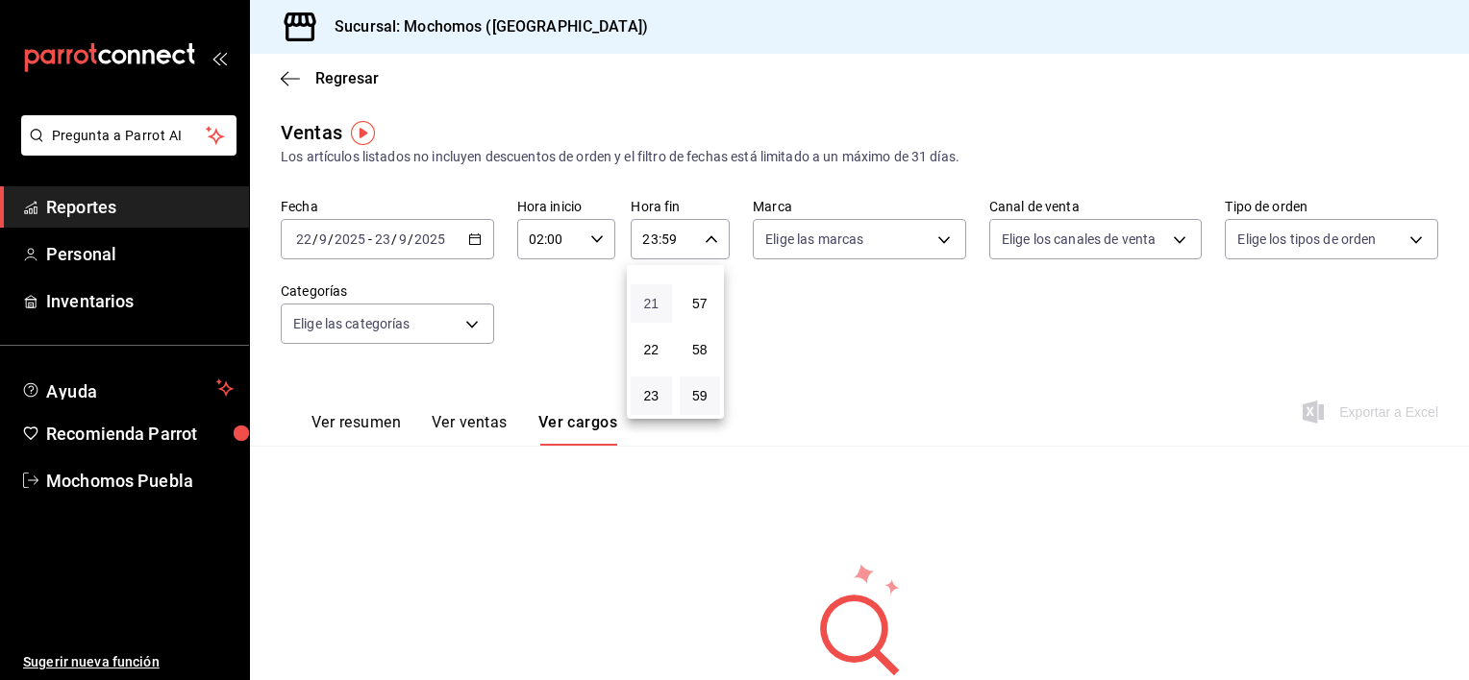
click at [644, 296] on span "21" at bounding box center [651, 303] width 18 height 15
type input "21:59"
click at [689, 284] on button "57" at bounding box center [700, 303] width 41 height 38
click at [649, 281] on button "02" at bounding box center [651, 293] width 41 height 38
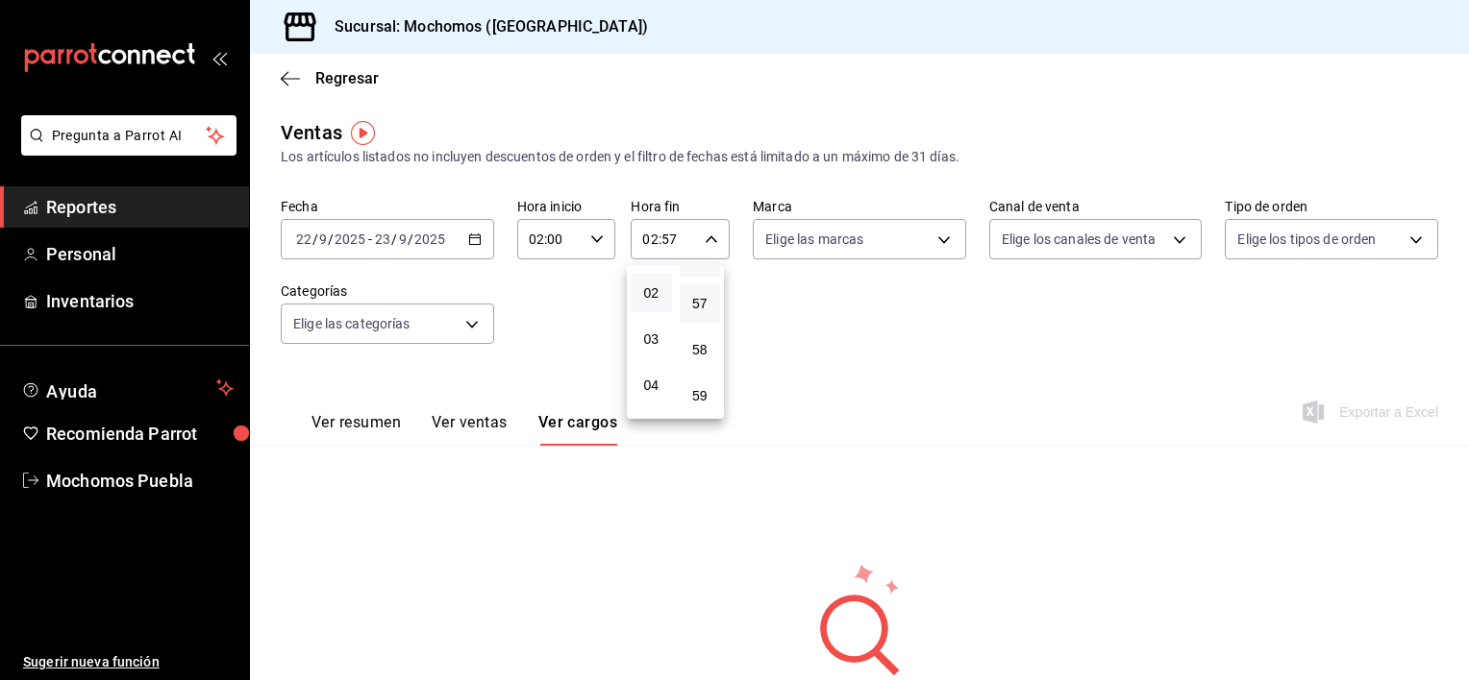
click at [688, 270] on button "56" at bounding box center [700, 257] width 41 height 38
type input "02:56"
click at [688, 270] on button "00" at bounding box center [700, 288] width 41 height 38
type input "02:00"
click at [874, 319] on div at bounding box center [734, 340] width 1469 height 680
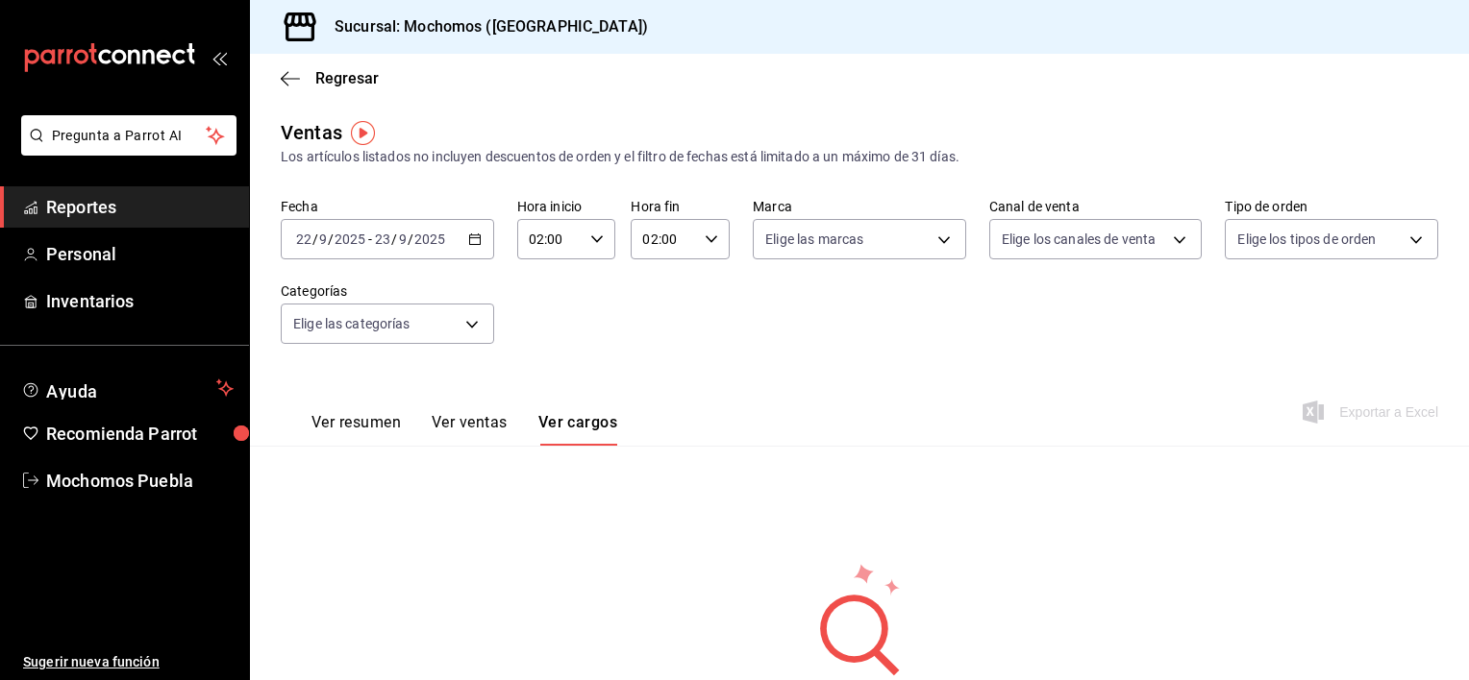
click at [819, 465] on div "Ventas Los artículos listados no incluyen descuentos de orden y el filtro de fe…" at bounding box center [859, 447] width 1219 height 658
click at [321, 433] on button "Ver resumen" at bounding box center [355, 429] width 89 height 33
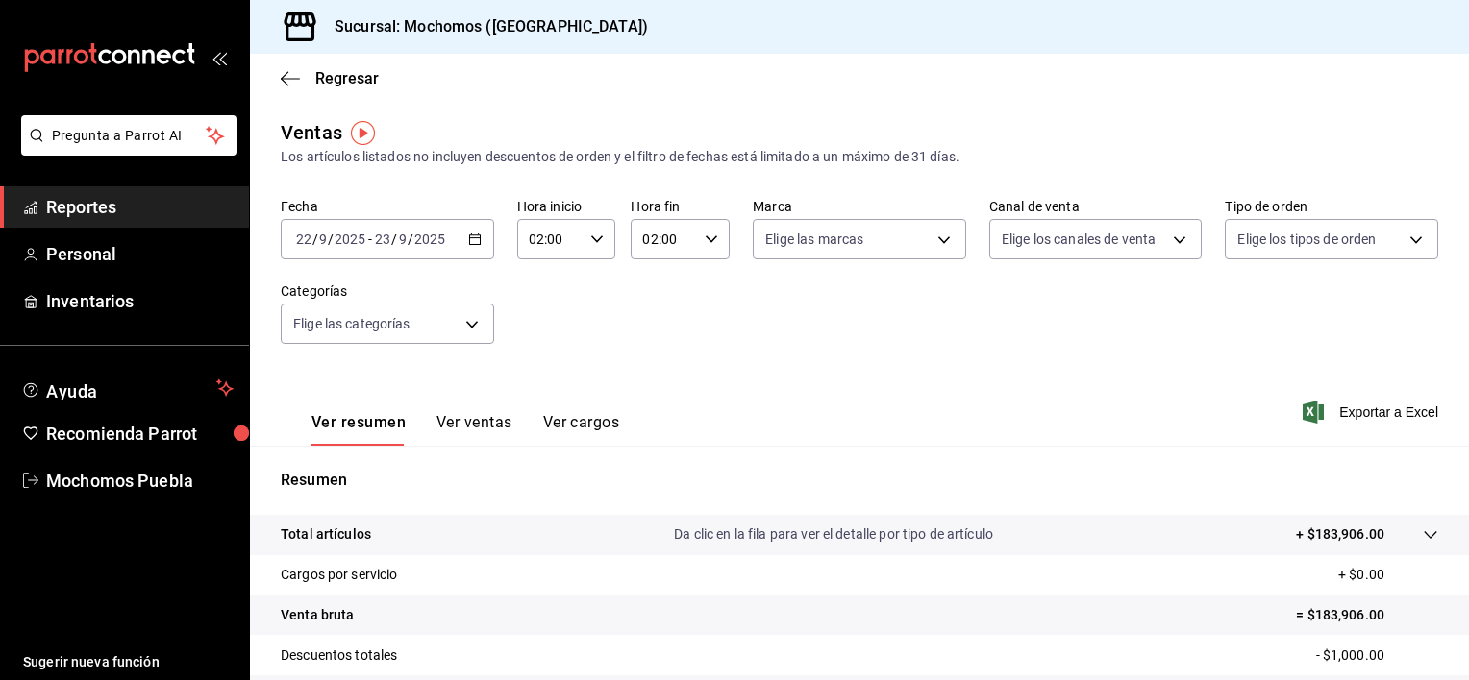
click at [448, 419] on button "Ver ventas" at bounding box center [474, 429] width 76 height 33
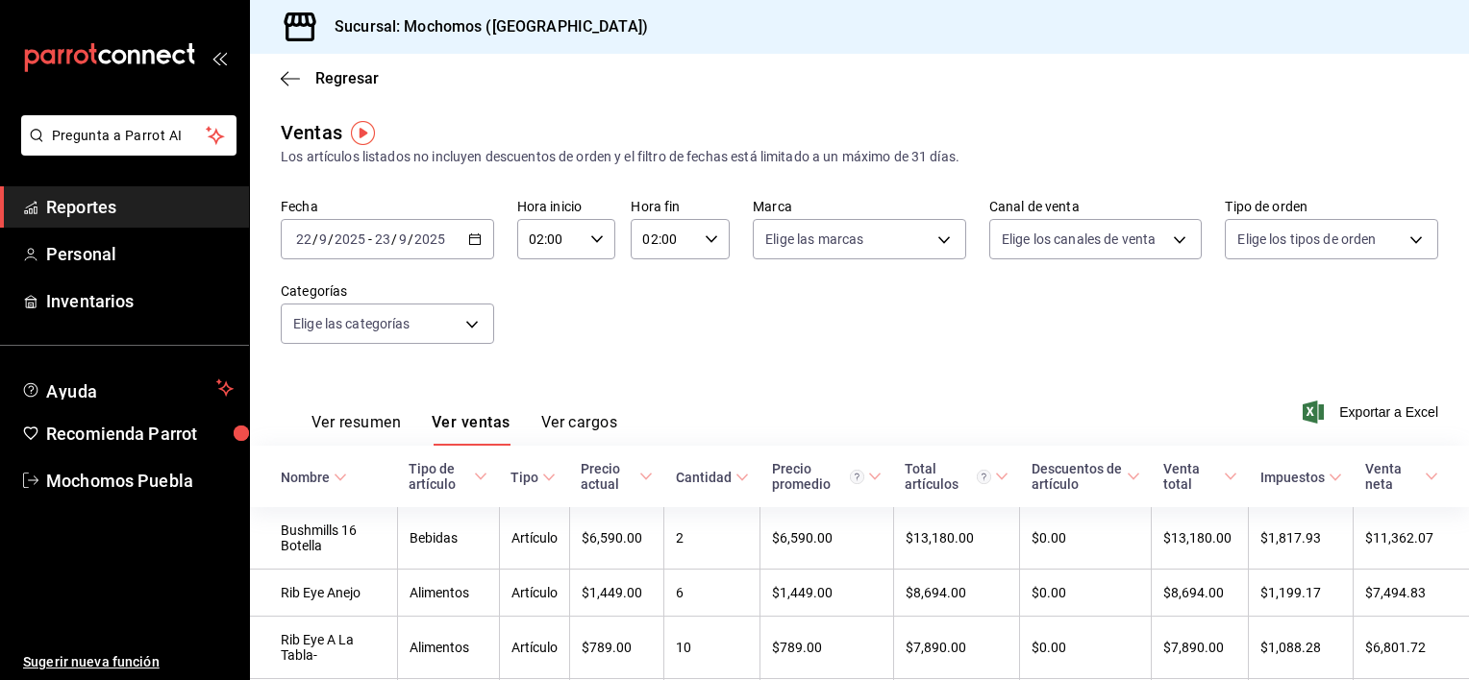
click at [538, 419] on div "Ver resumen Ver ventas Ver cargos" at bounding box center [464, 429] width 306 height 33
click at [569, 418] on button "Ver cargos" at bounding box center [579, 429] width 77 height 33
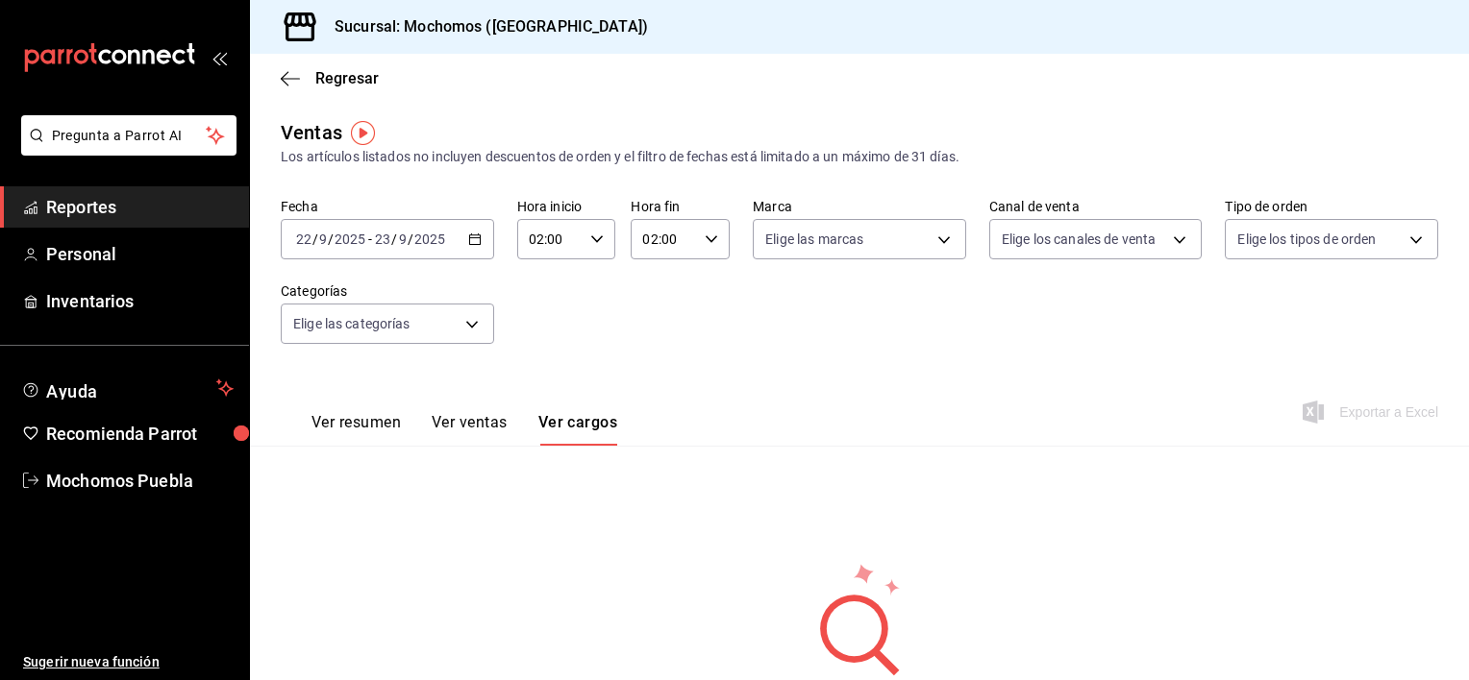
click at [351, 426] on button "Ver resumen" at bounding box center [355, 429] width 89 height 33
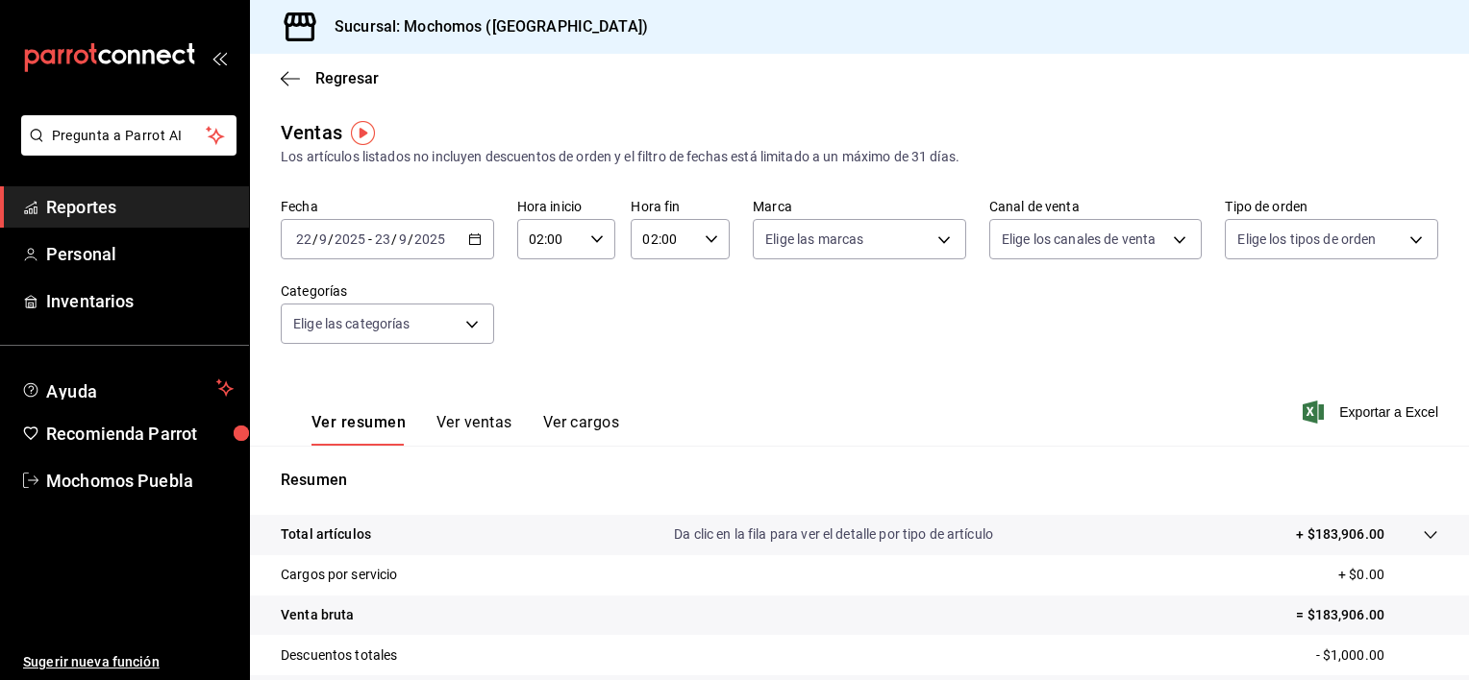
scroll to position [240, 0]
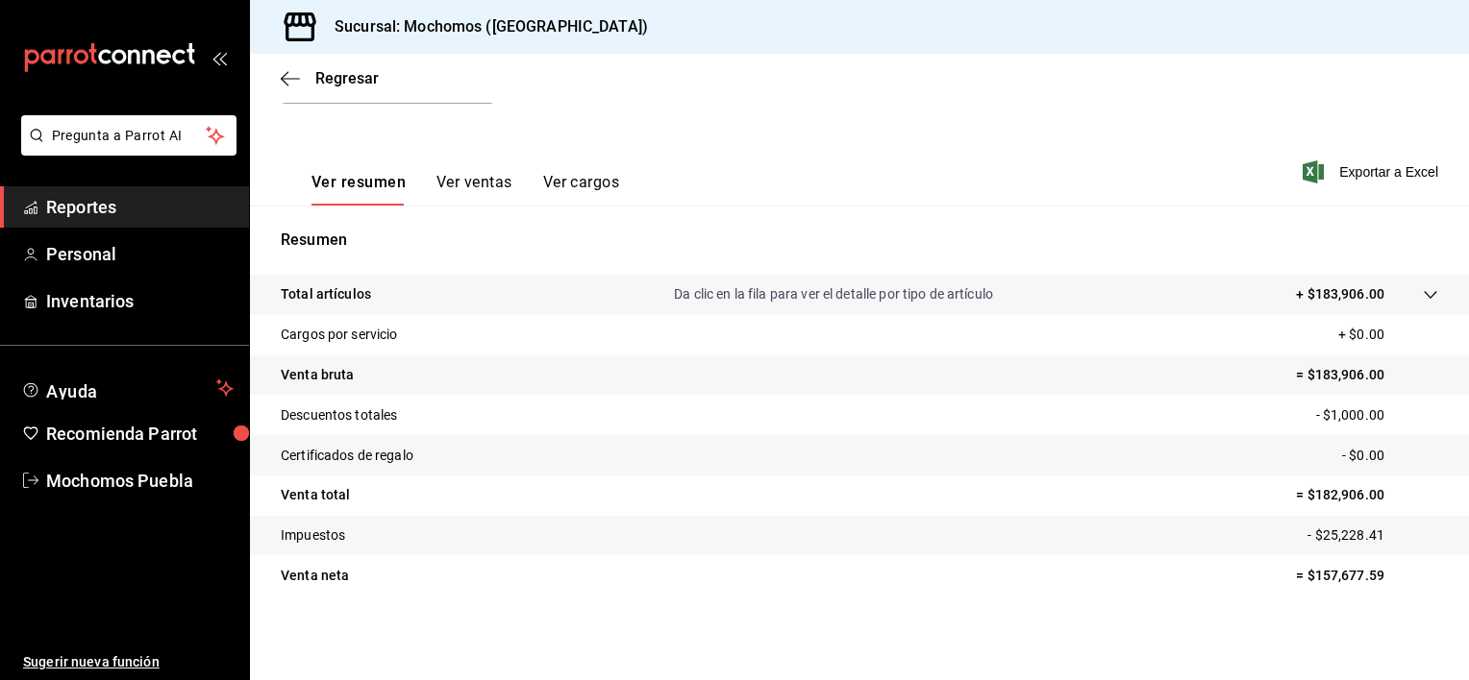
click at [1422, 294] on icon at bounding box center [1429, 294] width 15 height 15
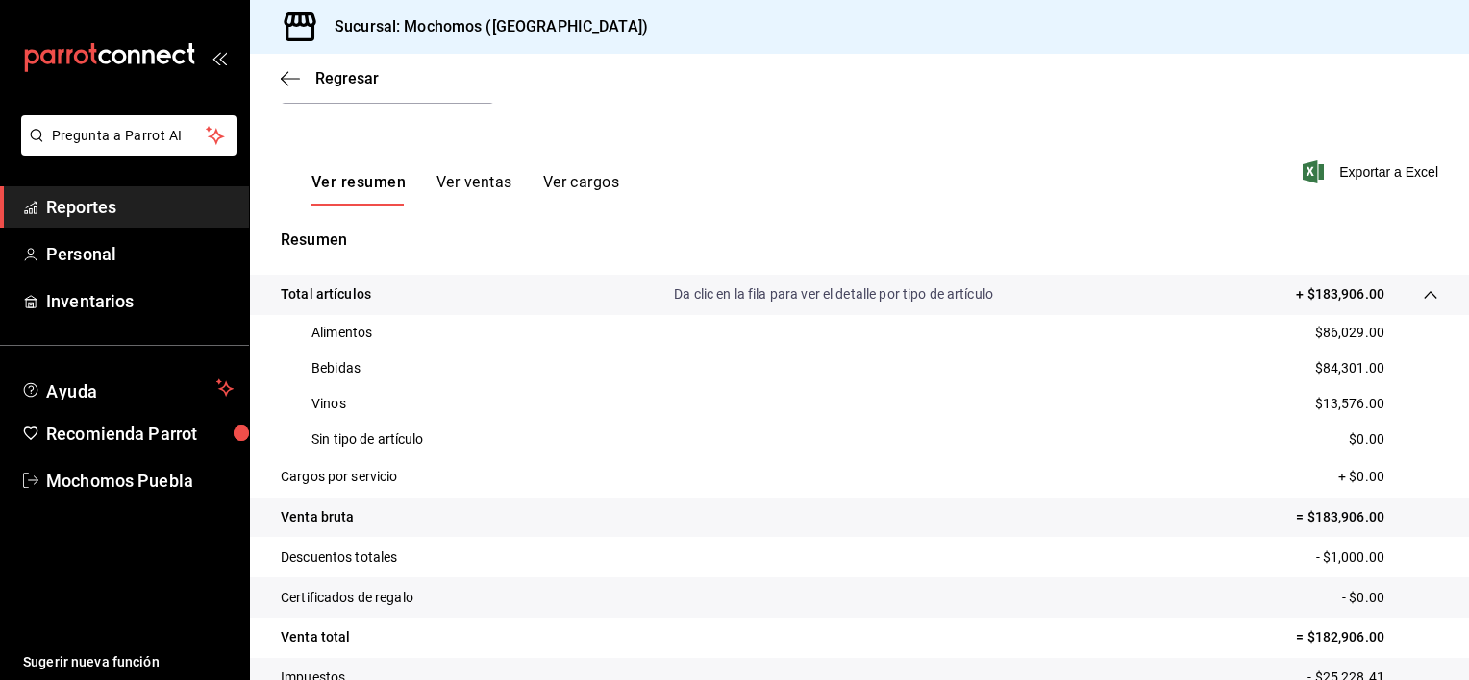
click at [122, 209] on span "Reportes" at bounding box center [139, 207] width 187 height 26
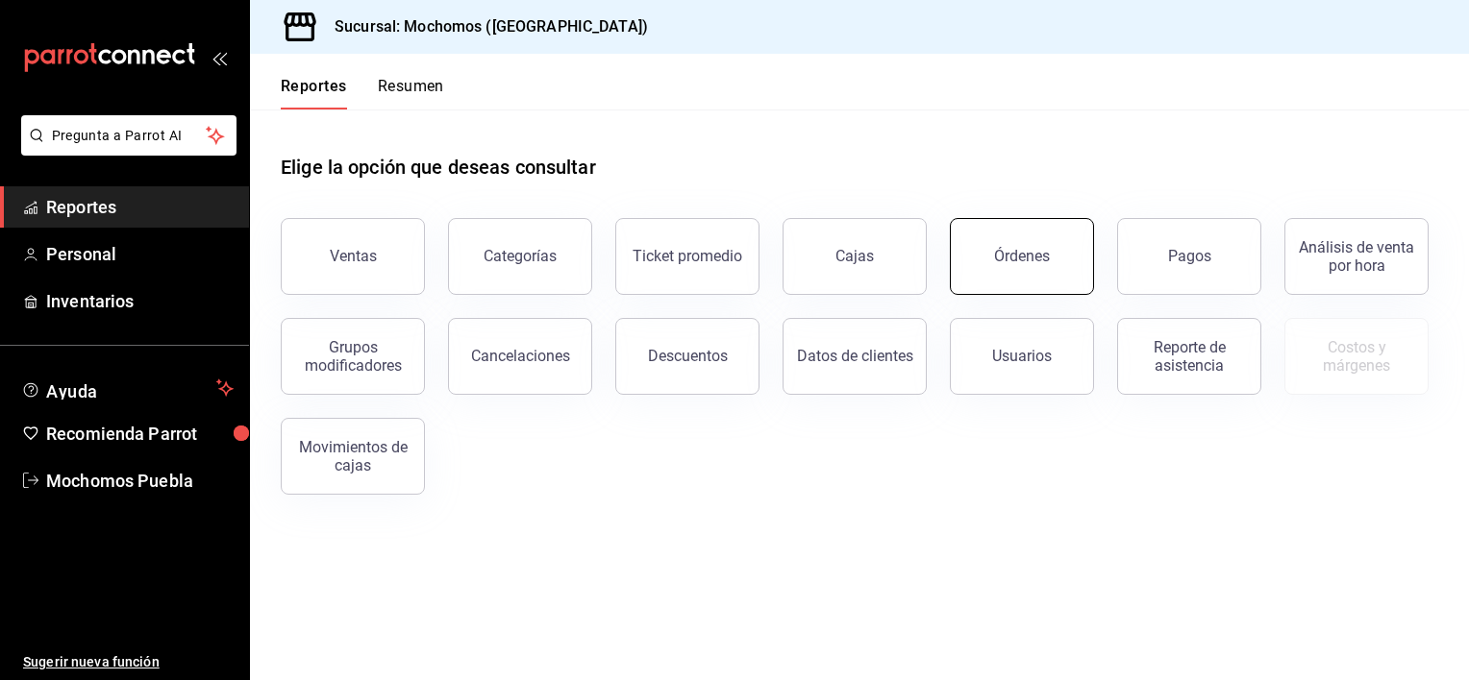
click at [1007, 249] on div "Órdenes" at bounding box center [1022, 256] width 56 height 18
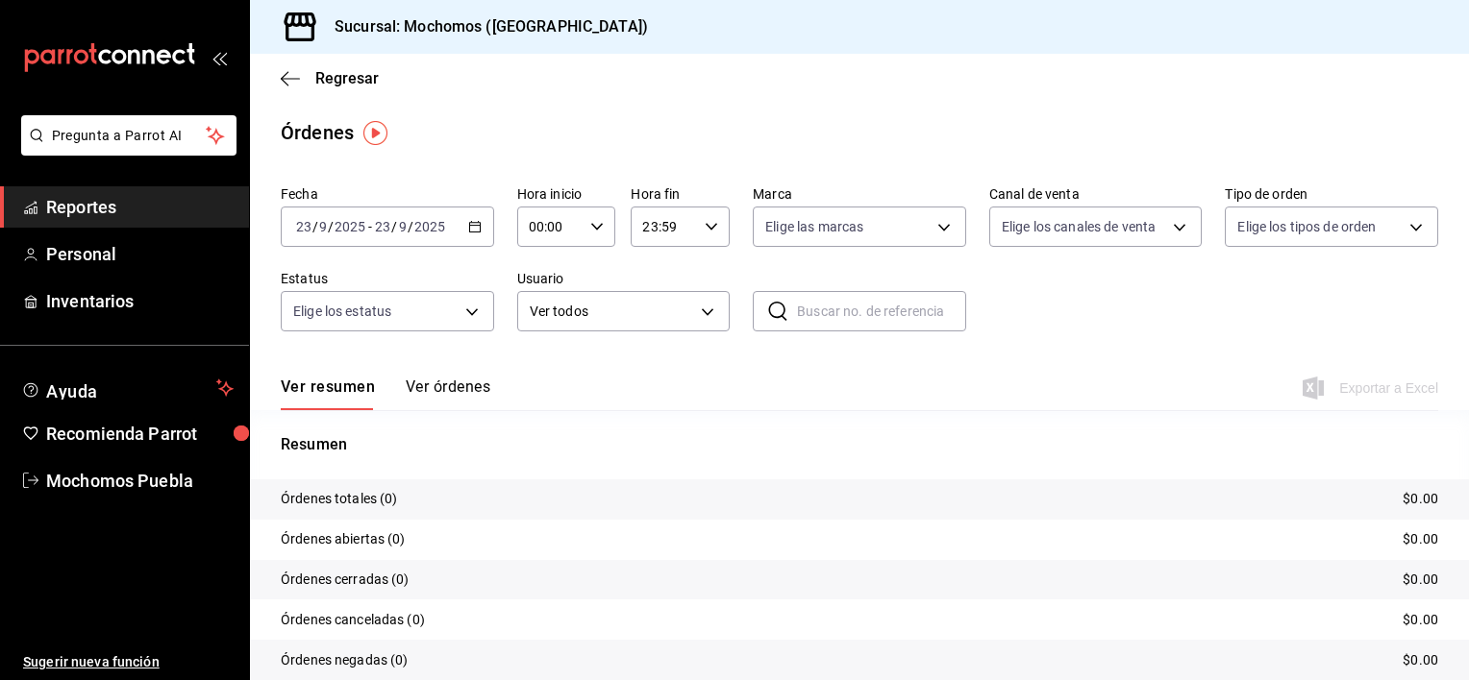
click at [468, 220] on icon "button" at bounding box center [474, 226] width 13 height 13
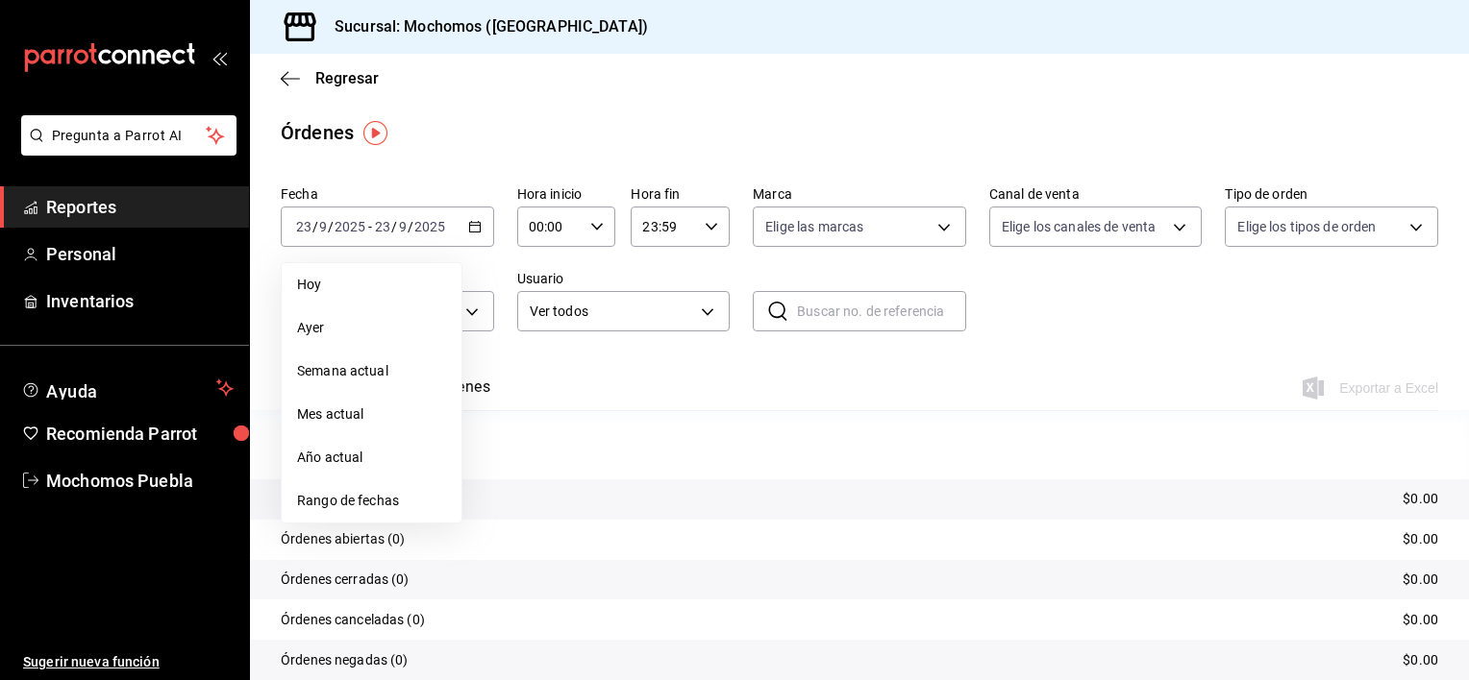
click at [366, 496] on span "Rango de fechas" at bounding box center [371, 501] width 149 height 20
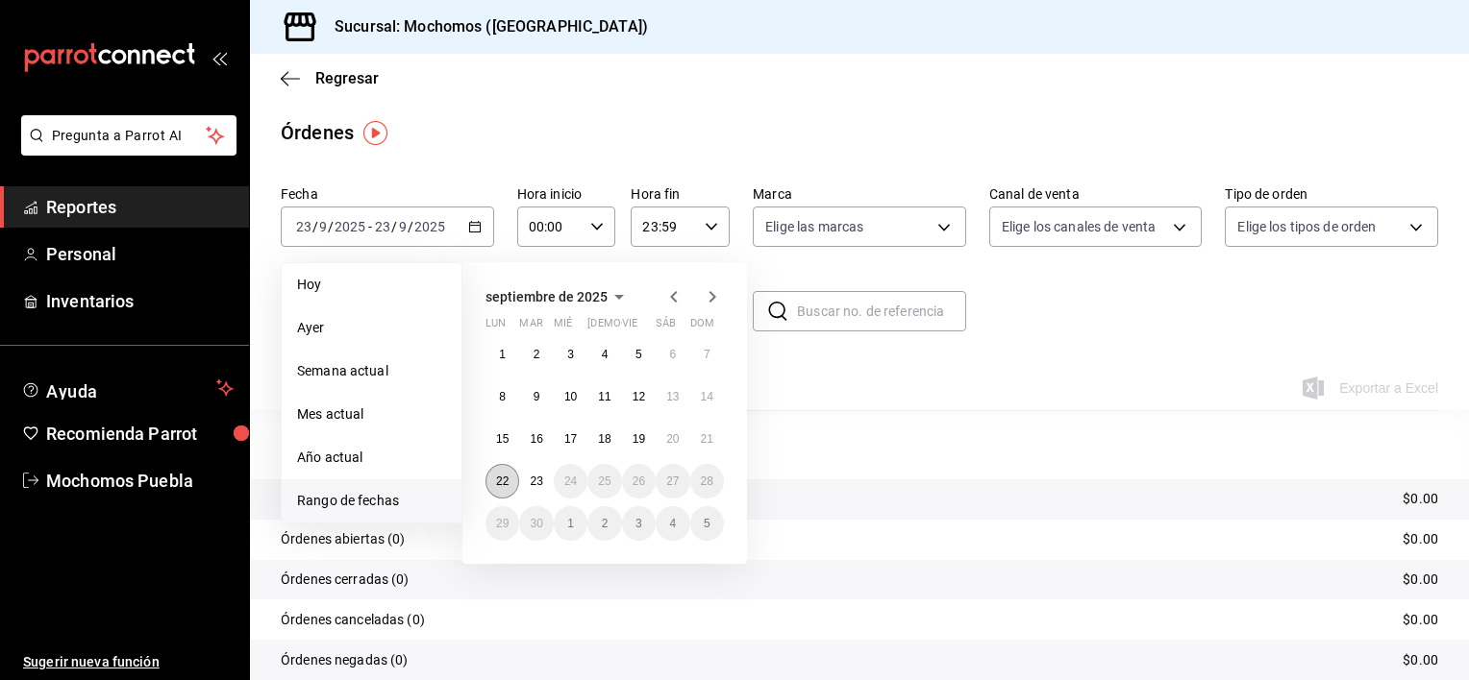
click at [501, 471] on button "22" at bounding box center [502, 481] width 34 height 35
click at [533, 480] on abbr "23" at bounding box center [536, 481] width 12 height 13
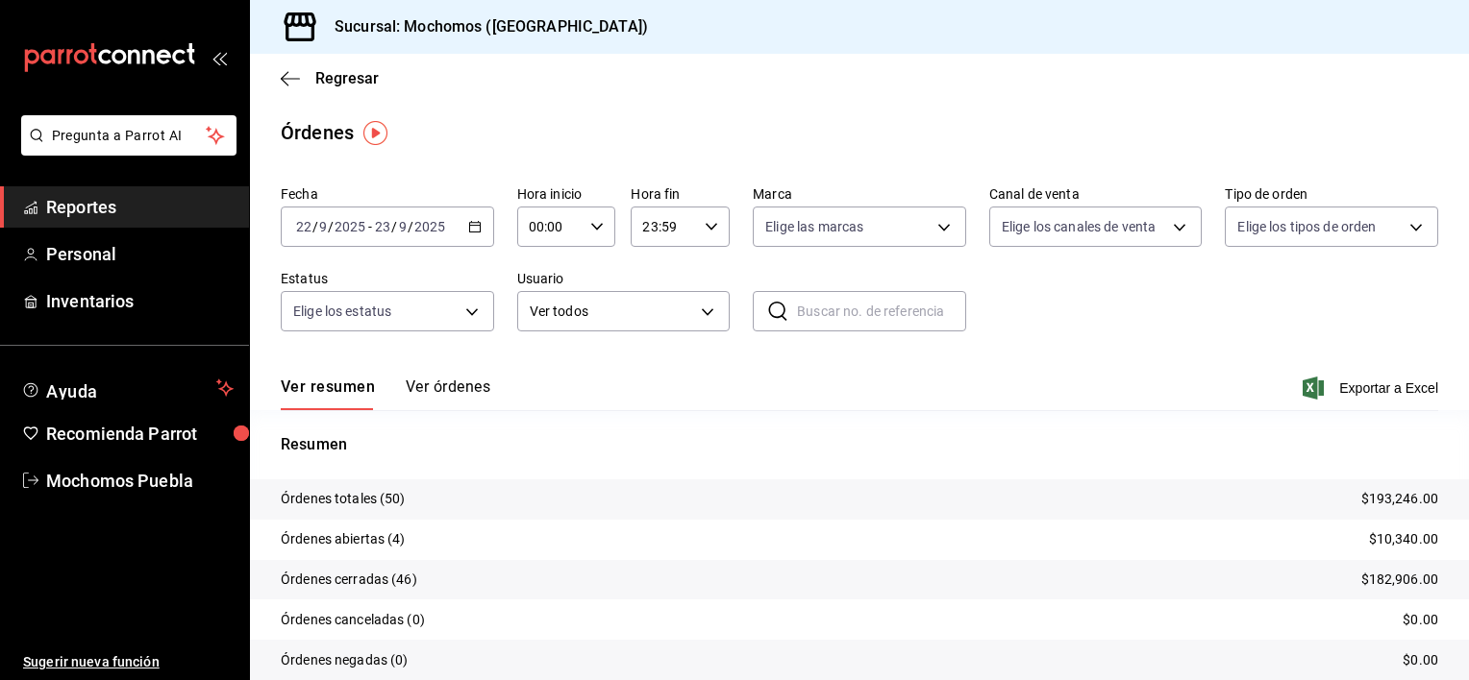
click at [591, 211] on div "00:00 Hora inicio" at bounding box center [566, 227] width 99 height 40
click at [538, 363] on span "02" at bounding box center [539, 367] width 18 height 15
type input "02:00"
click at [678, 220] on div at bounding box center [734, 340] width 1469 height 680
click at [674, 227] on input "23:59" at bounding box center [664, 227] width 66 height 38
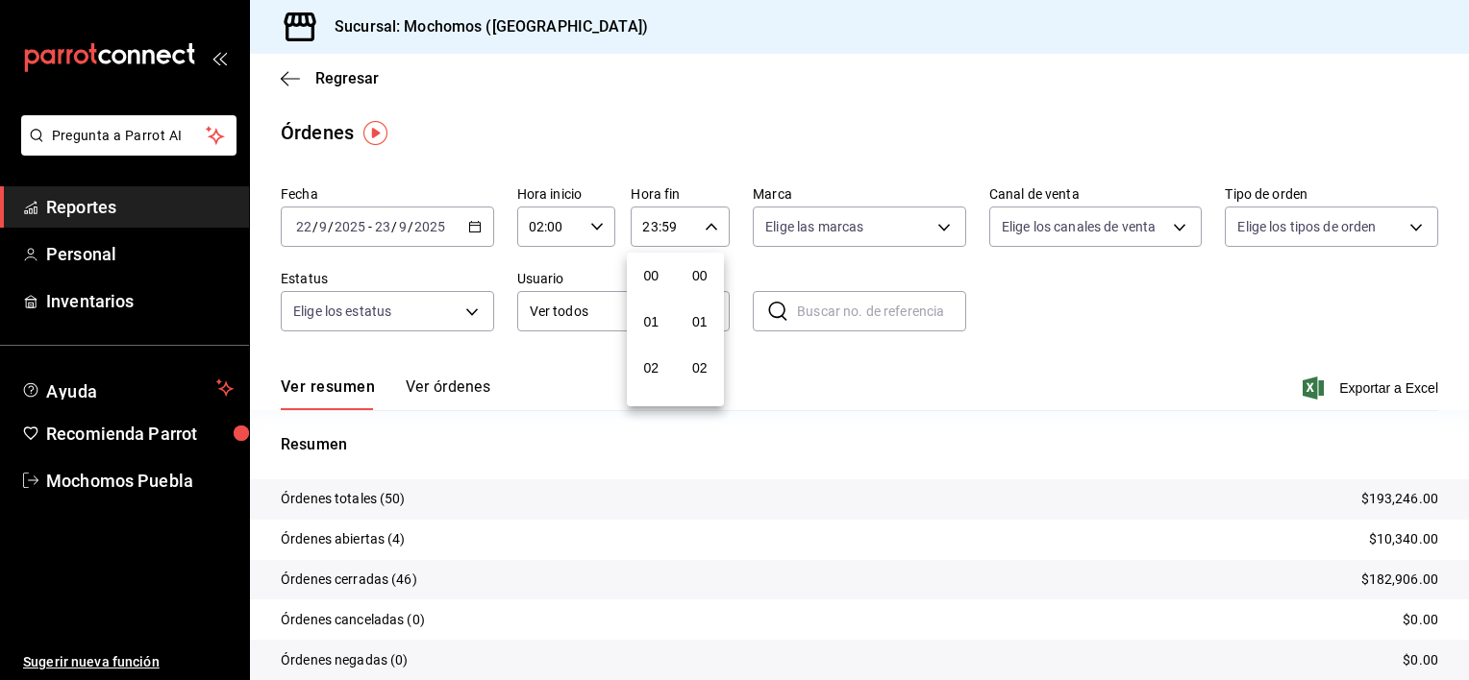
scroll to position [2660, 0]
click at [634, 294] on button "21" at bounding box center [651, 291] width 41 height 38
type input "21:59"
click at [705, 323] on button "58" at bounding box center [700, 337] width 41 height 38
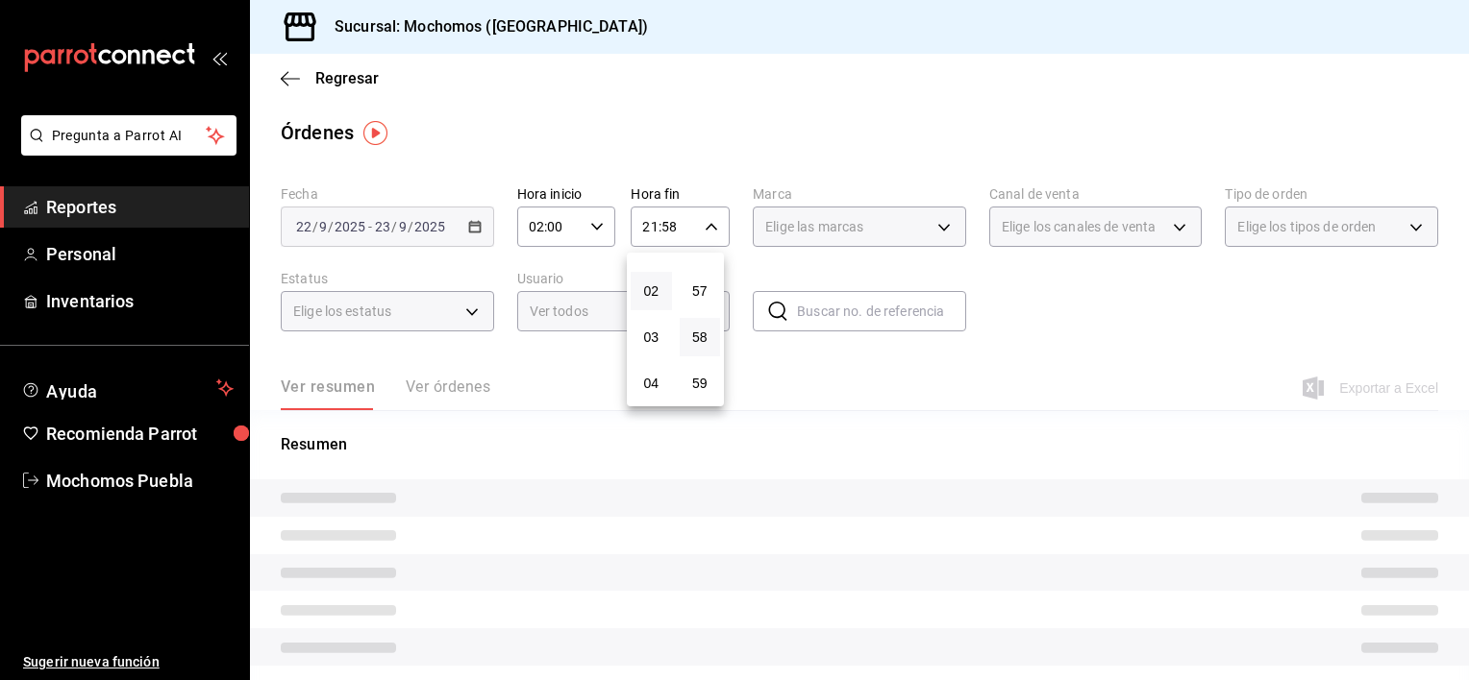
click at [638, 292] on button "02" at bounding box center [651, 291] width 41 height 38
type input "02:58"
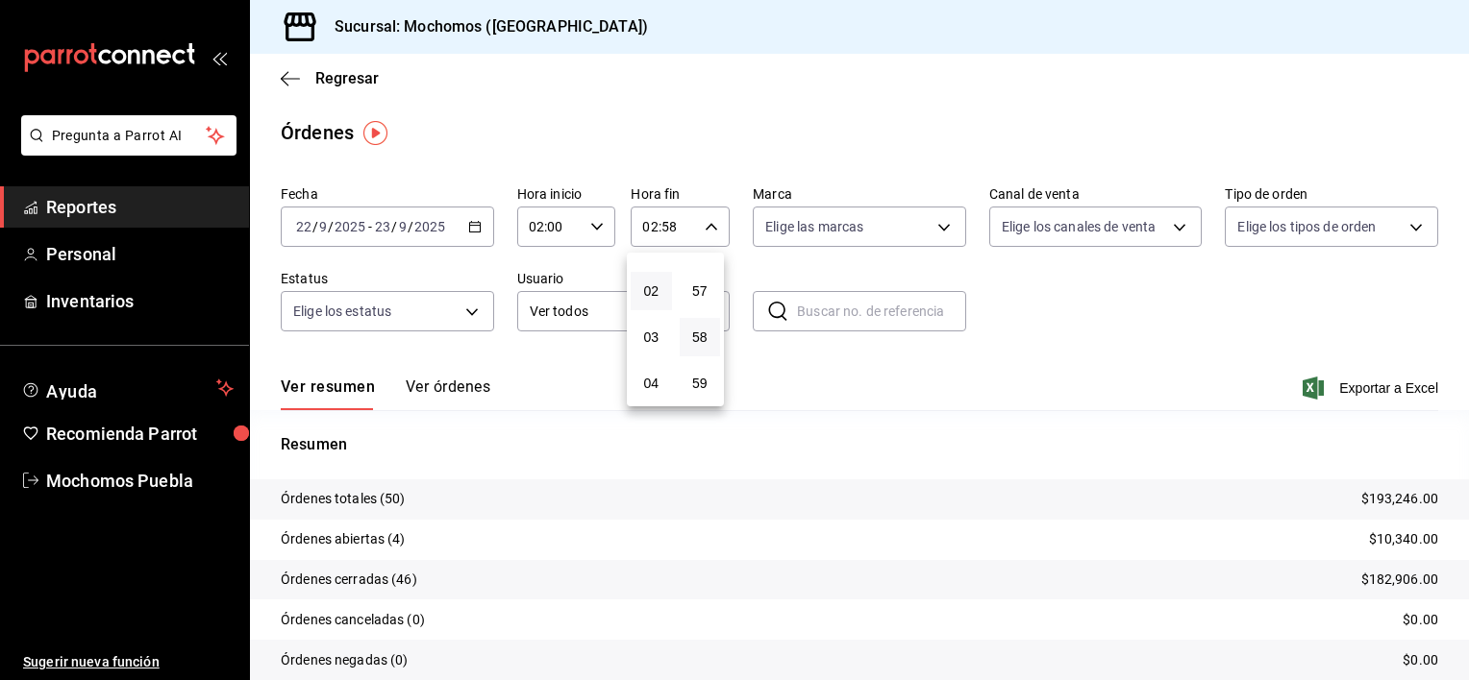
click at [460, 393] on div at bounding box center [734, 340] width 1469 height 680
click at [460, 393] on button "Ver órdenes" at bounding box center [448, 394] width 85 height 33
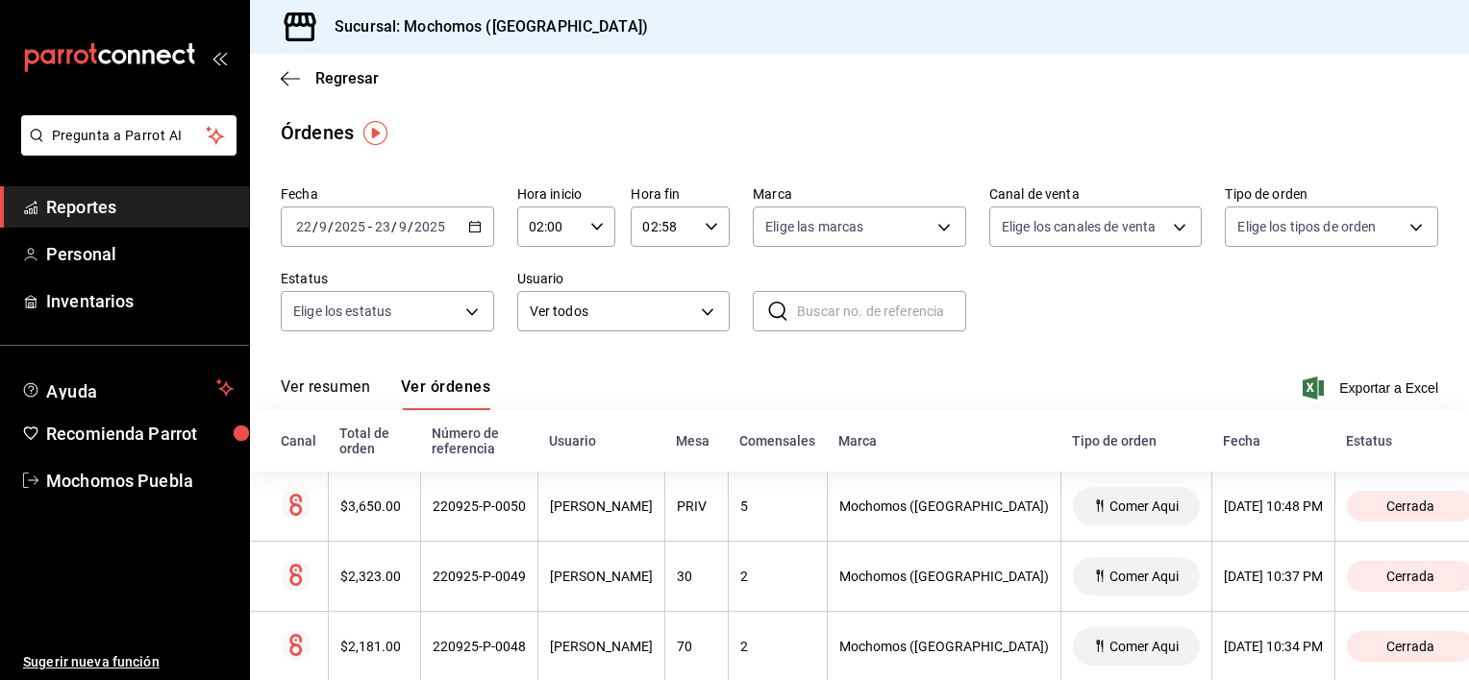
click at [135, 197] on span "Reportes" at bounding box center [139, 207] width 187 height 26
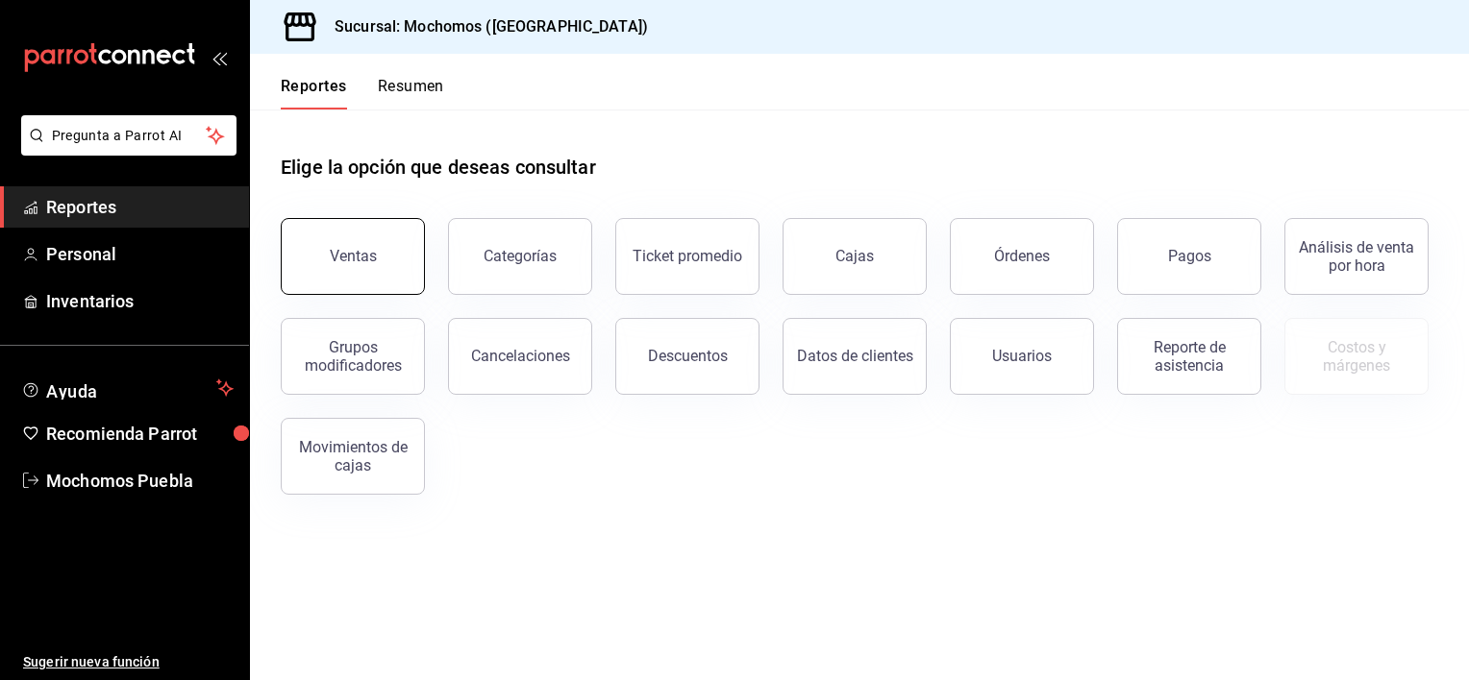
click at [338, 284] on button "Ventas" at bounding box center [353, 256] width 144 height 77
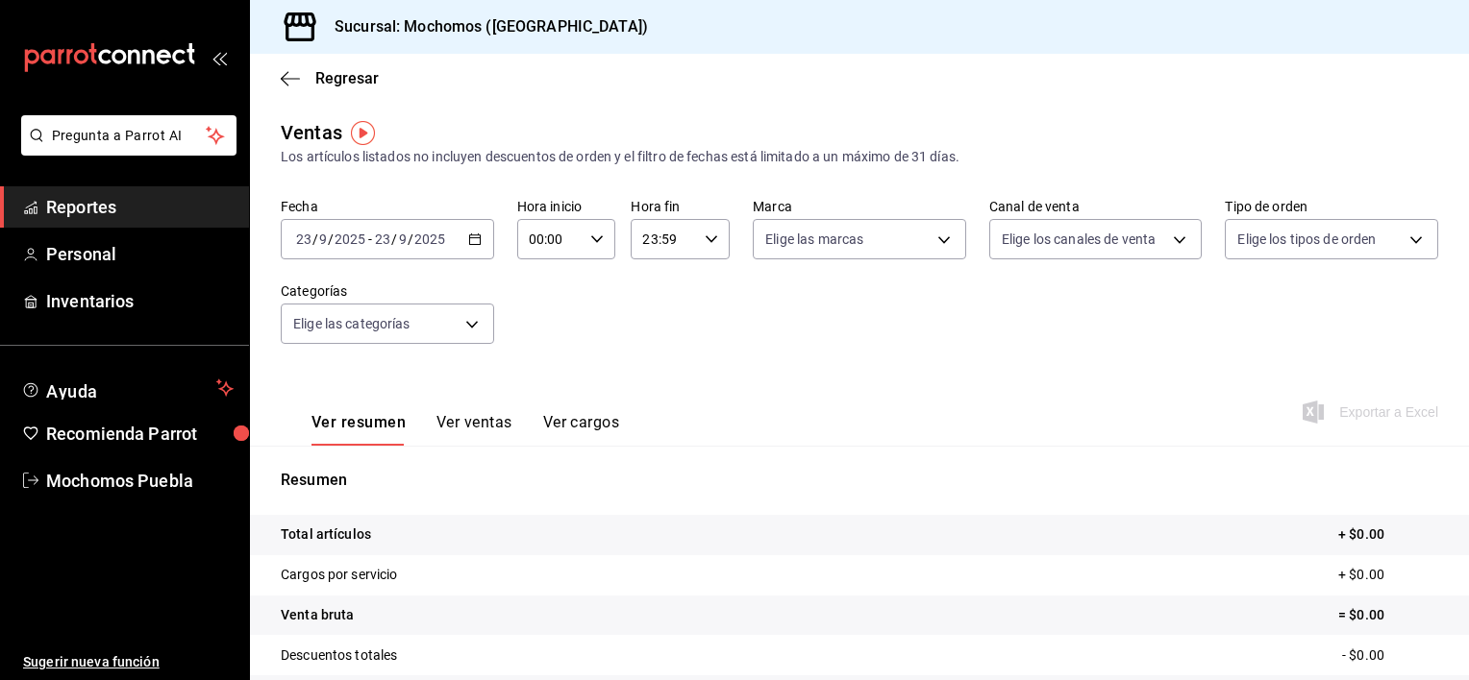
click at [476, 240] on icon "button" at bounding box center [474, 239] width 13 height 13
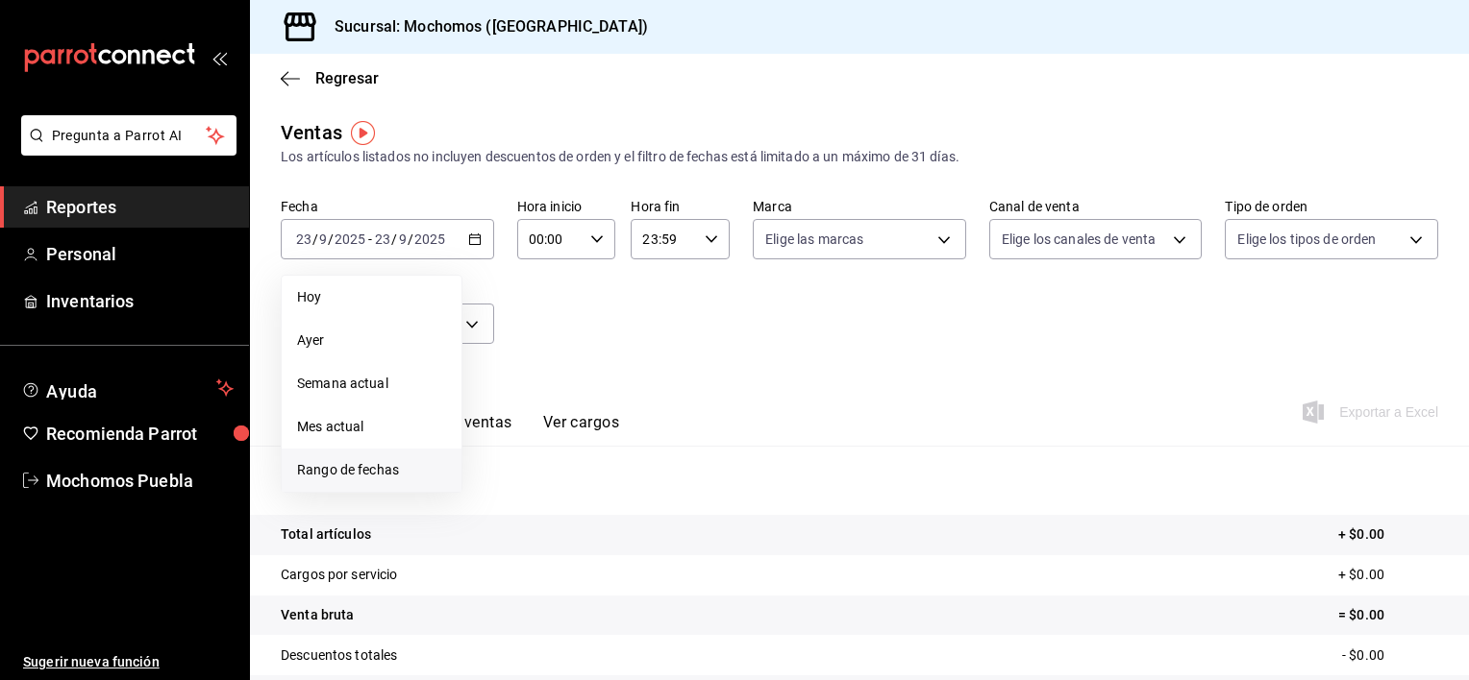
click at [407, 467] on span "Rango de fechas" at bounding box center [371, 470] width 149 height 20
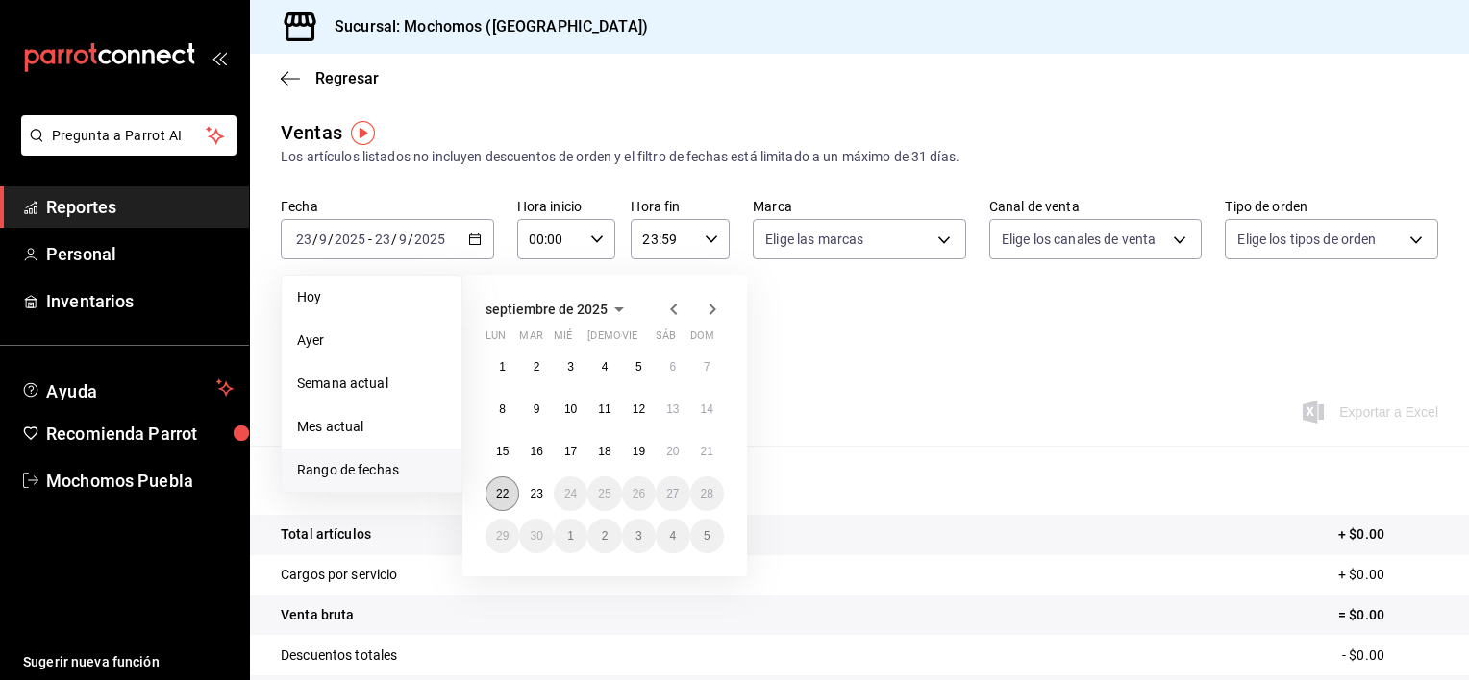
click at [507, 494] on abbr "22" at bounding box center [502, 493] width 12 height 13
click at [529, 490] on button "23" at bounding box center [536, 494] width 34 height 35
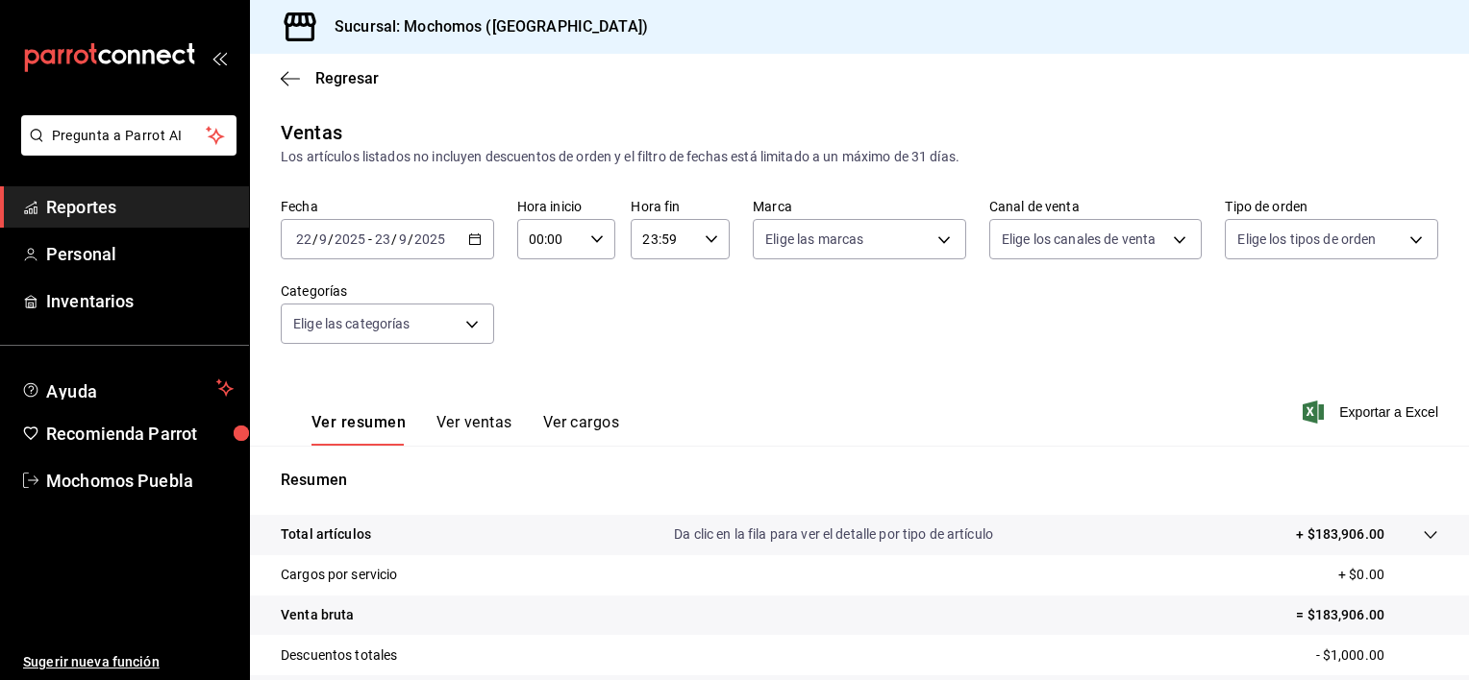
scroll to position [240, 0]
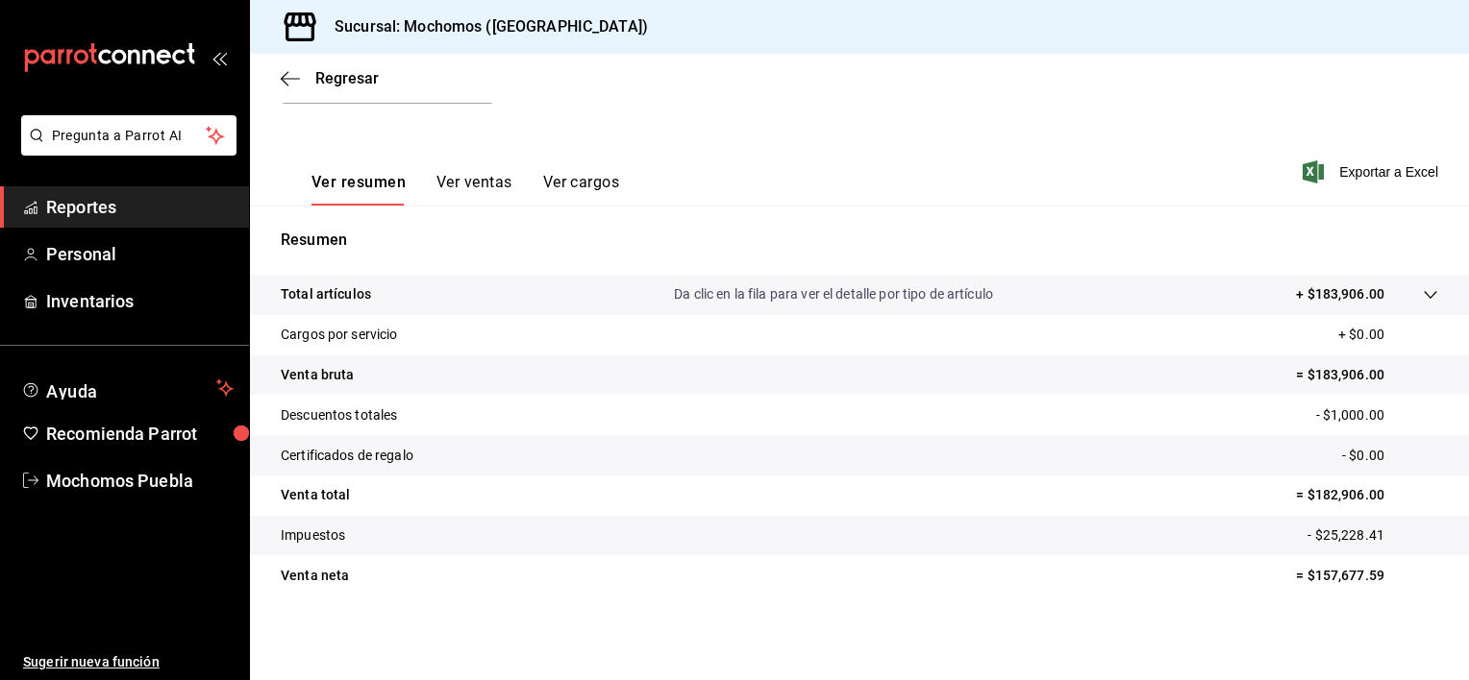
click at [561, 197] on button "Ver cargos" at bounding box center [581, 189] width 77 height 33
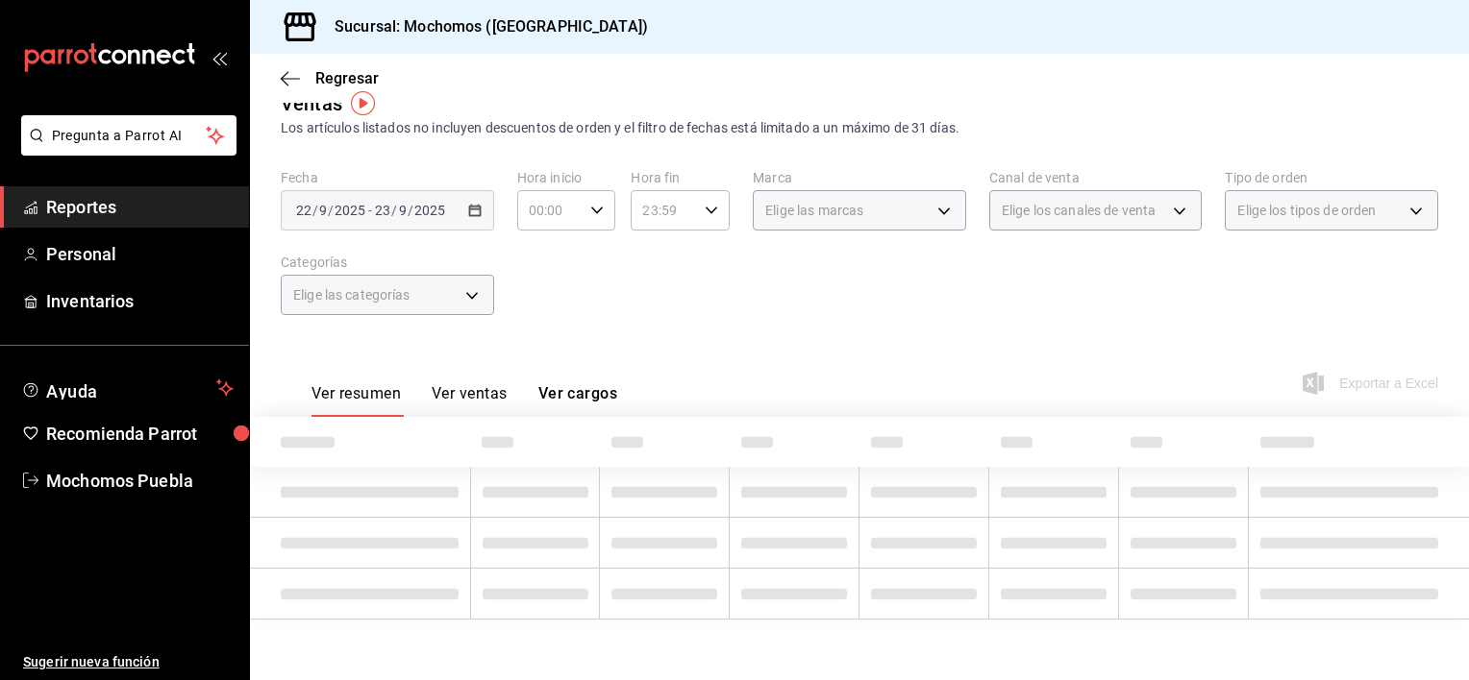
scroll to position [126, 0]
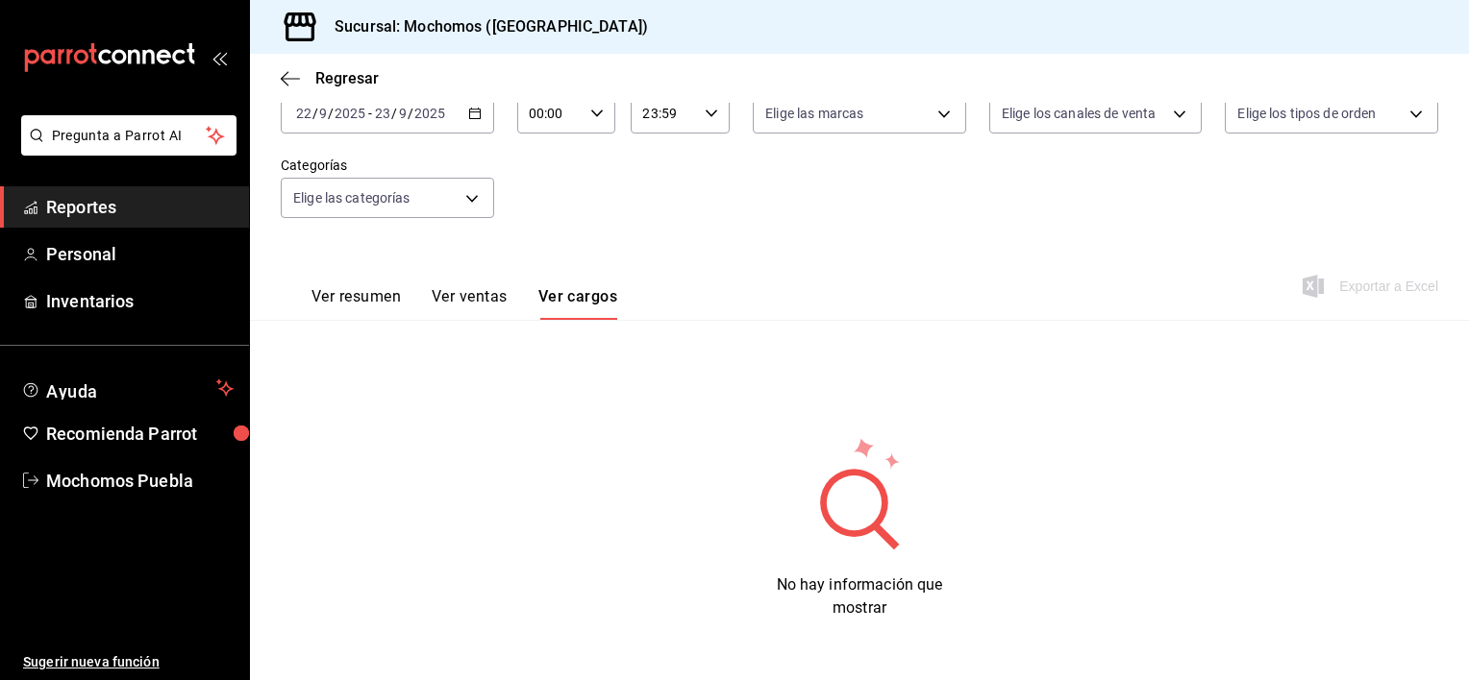
click at [108, 206] on span "Reportes" at bounding box center [139, 207] width 187 height 26
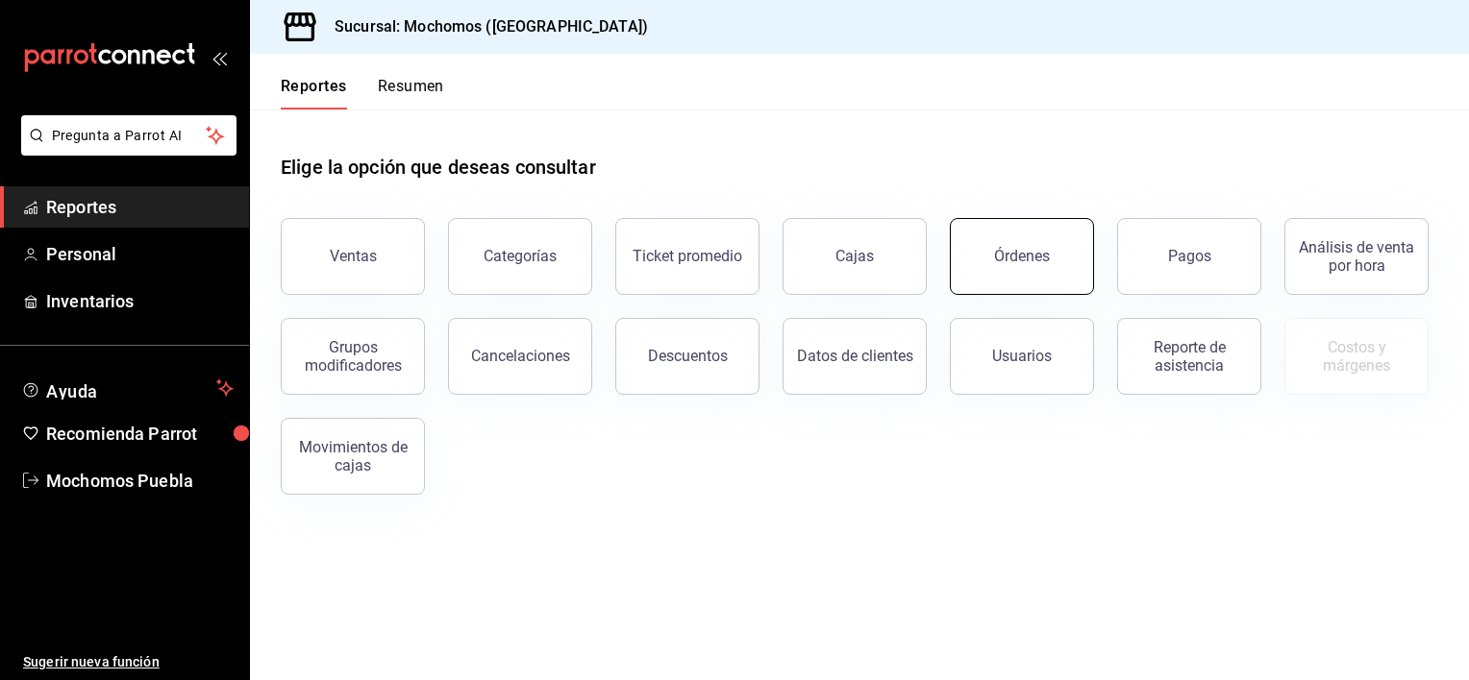
drag, startPoint x: 1100, startPoint y: 291, endPoint x: 1050, endPoint y: 270, distance: 54.3
click at [1050, 270] on div "Ventas Categorías Ticket promedio Cajas Órdenes Pagos Análisis de venta por hor…" at bounding box center [848, 345] width 1180 height 300
click at [1050, 270] on button "Órdenes" at bounding box center [1022, 256] width 144 height 77
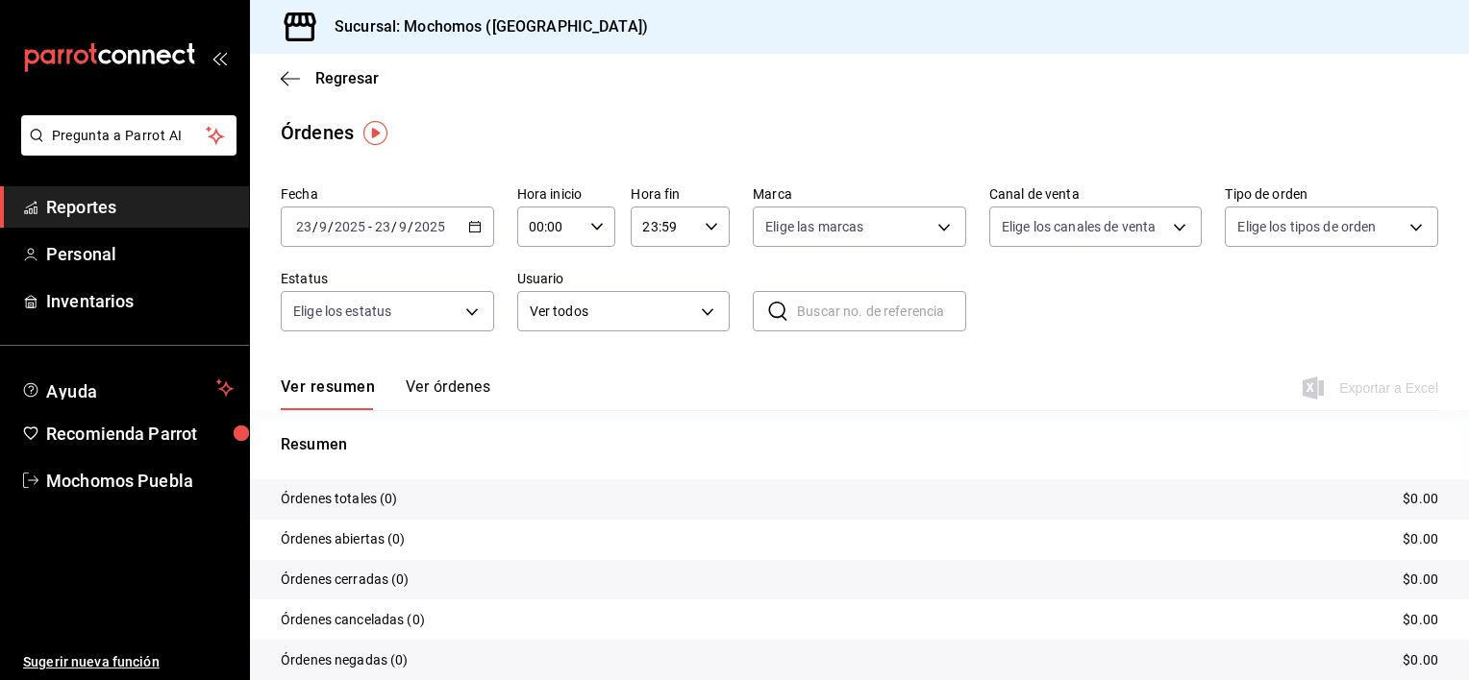
click at [476, 225] on \(Stroke\) "button" at bounding box center [474, 225] width 11 height 1
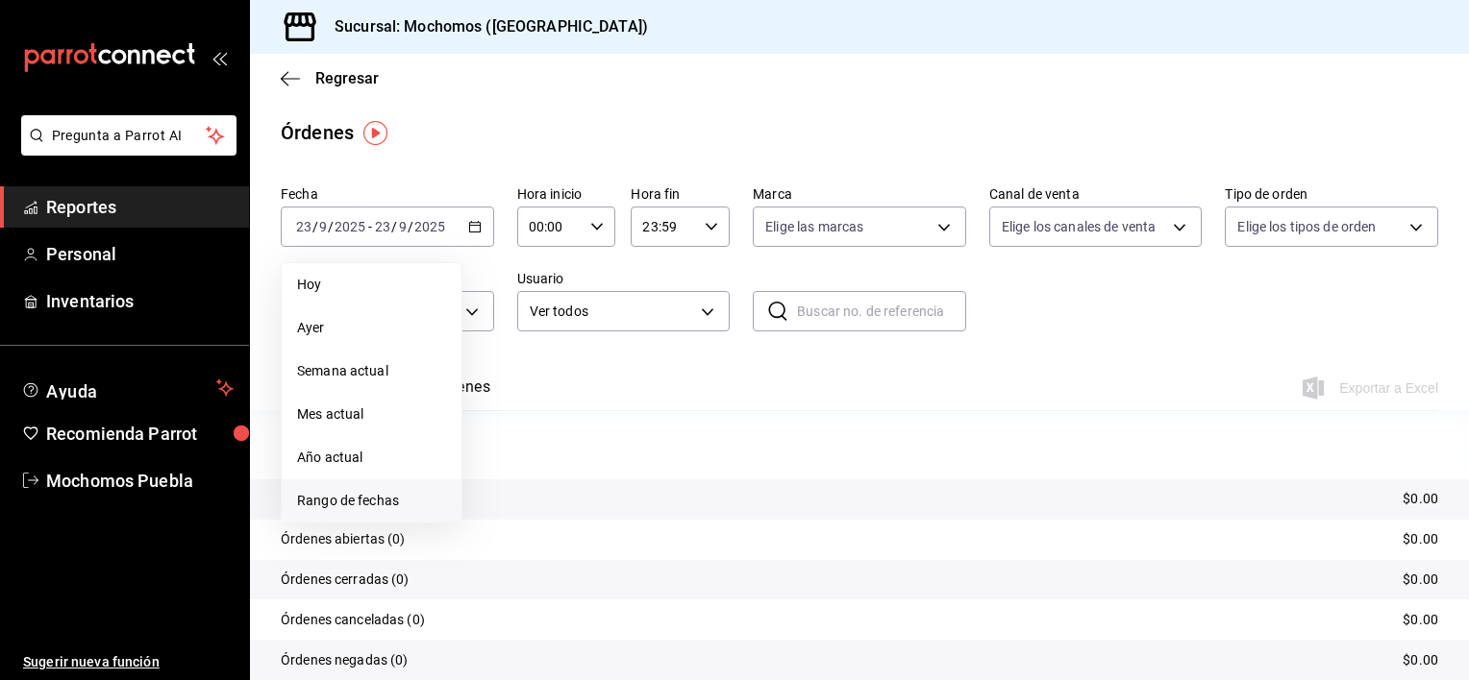
click at [364, 504] on span "Rango de fechas" at bounding box center [371, 501] width 149 height 20
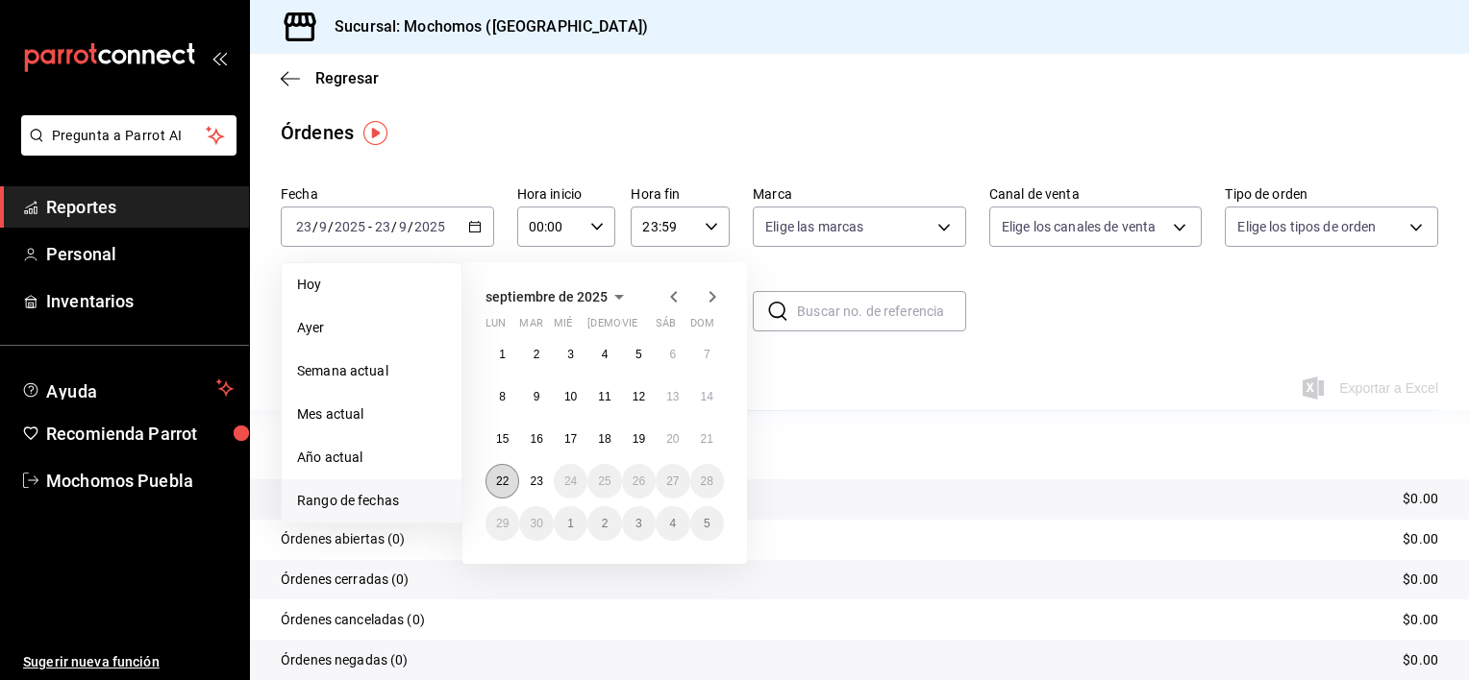
click at [509, 489] on button "22" at bounding box center [502, 481] width 34 height 35
click at [523, 488] on button "23" at bounding box center [536, 481] width 34 height 35
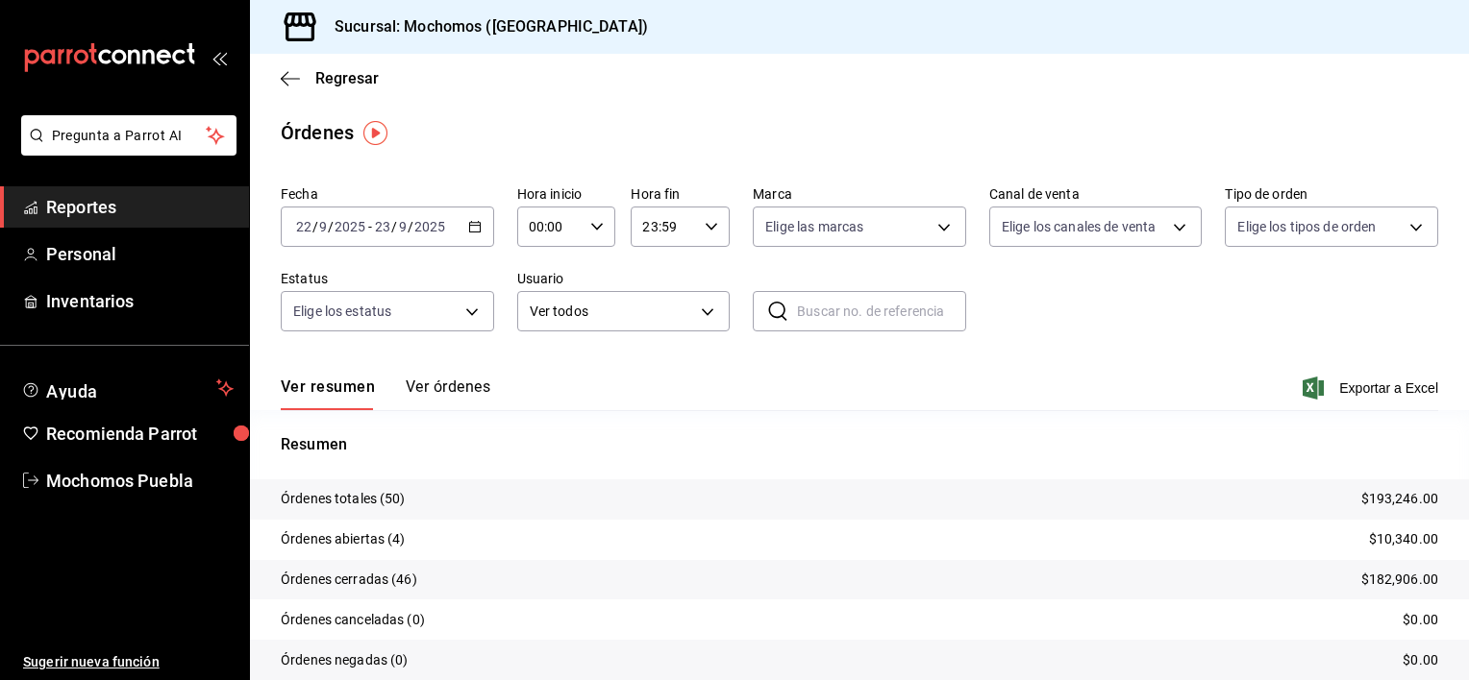
click at [600, 235] on div "00:00 Hora inicio" at bounding box center [566, 227] width 99 height 40
click at [531, 376] on span "02" at bounding box center [539, 367] width 18 height 15
type input "02:00"
click at [700, 228] on div at bounding box center [734, 340] width 1469 height 680
click at [705, 228] on icon "button" at bounding box center [711, 226] width 13 height 13
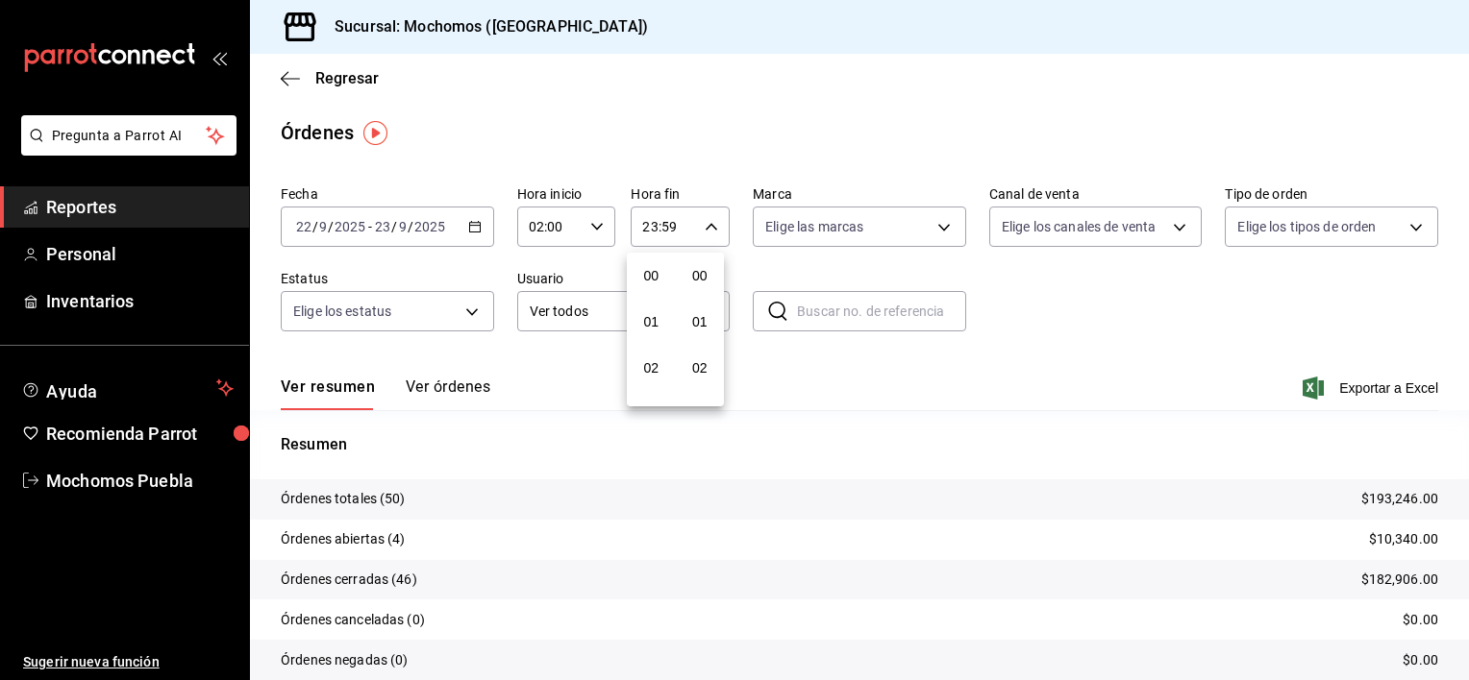
scroll to position [2660, 0]
click at [650, 293] on span "21" at bounding box center [651, 291] width 18 height 15
type input "21:59"
click at [650, 293] on button "02" at bounding box center [651, 280] width 41 height 38
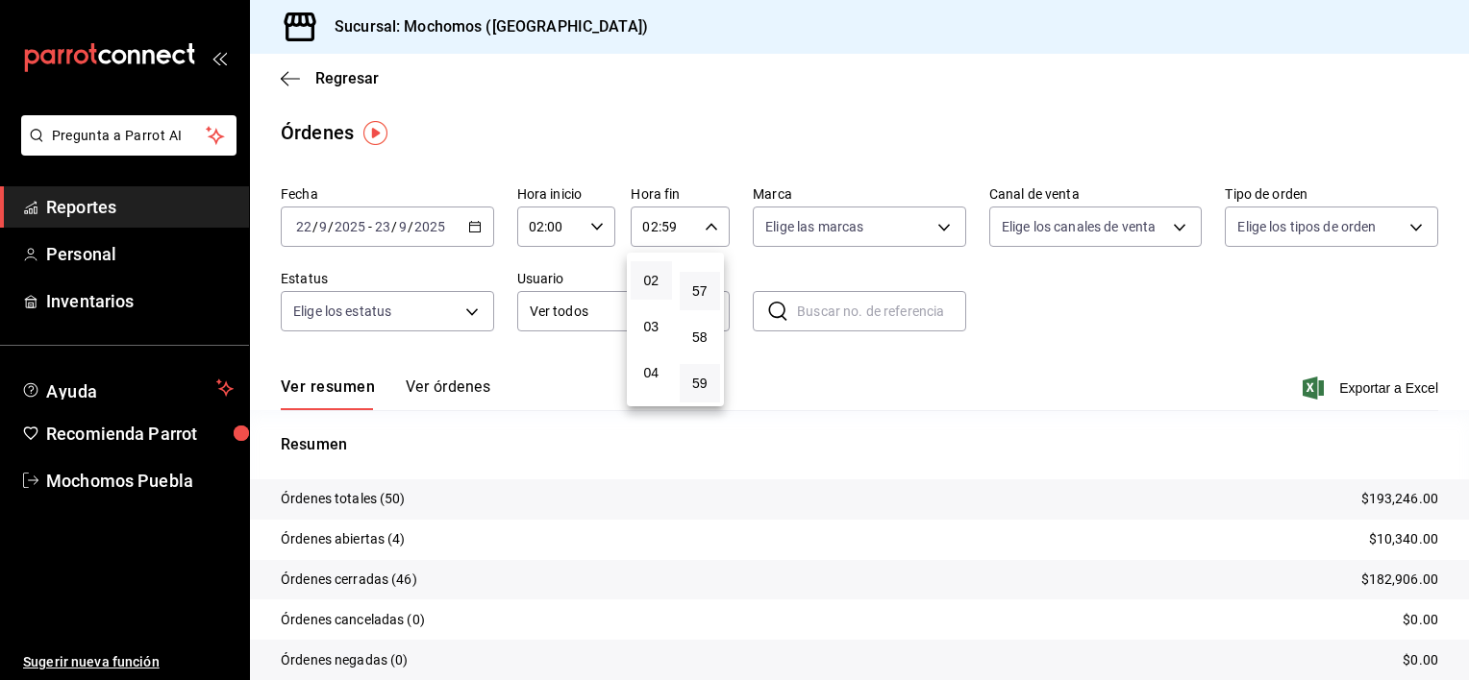
click at [700, 277] on button "57" at bounding box center [700, 291] width 41 height 38
type input "02:57"
click at [700, 277] on span "00" at bounding box center [700, 275] width 18 height 15
type input "02:00"
click at [431, 393] on div at bounding box center [734, 340] width 1469 height 680
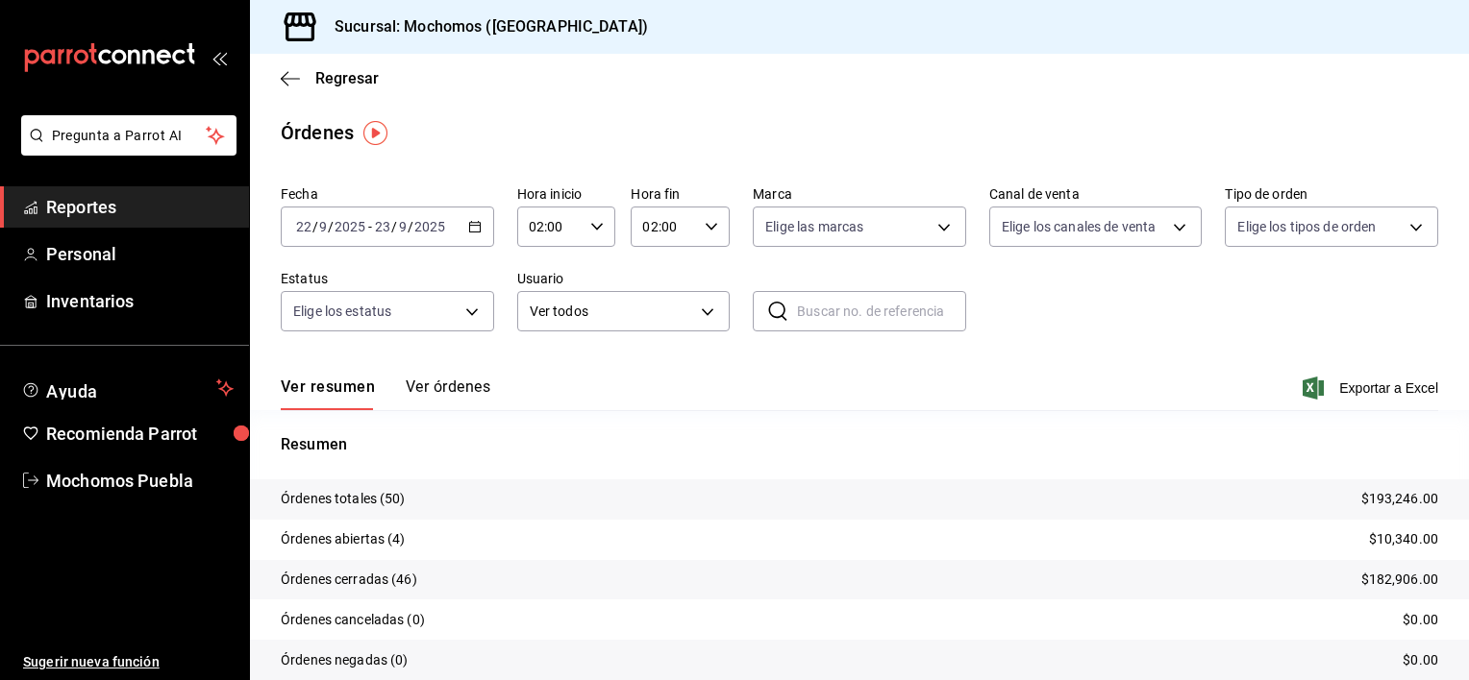
click at [431, 383] on button "Ver órdenes" at bounding box center [448, 394] width 85 height 33
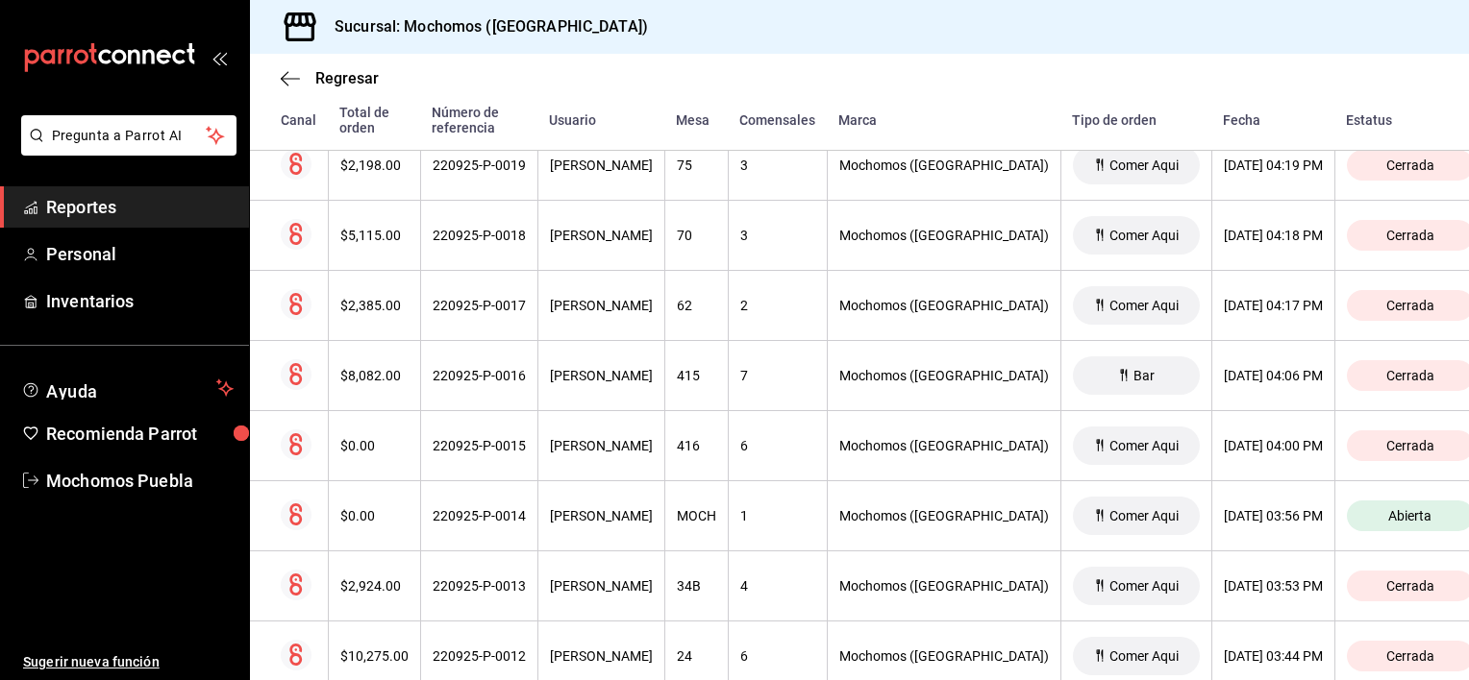
scroll to position [2691, 0]
